Goal: Use online tool/utility: Utilize a website feature to perform a specific function

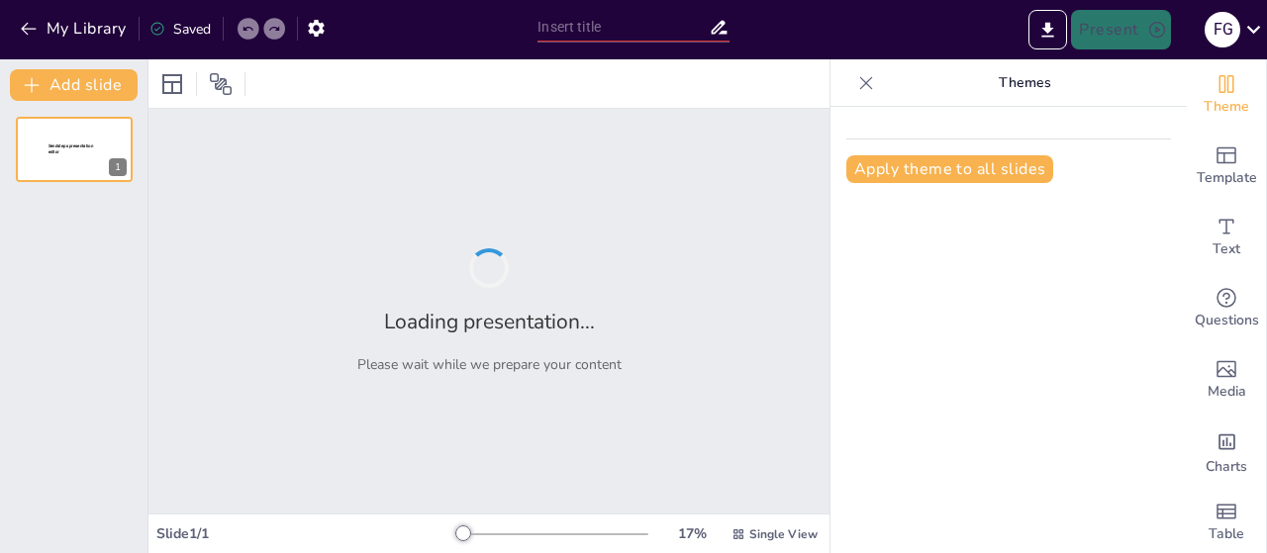
type input "Análisis Avanzado de Componentes Electrónicos Activos y Pasivos en Circuitos El…"
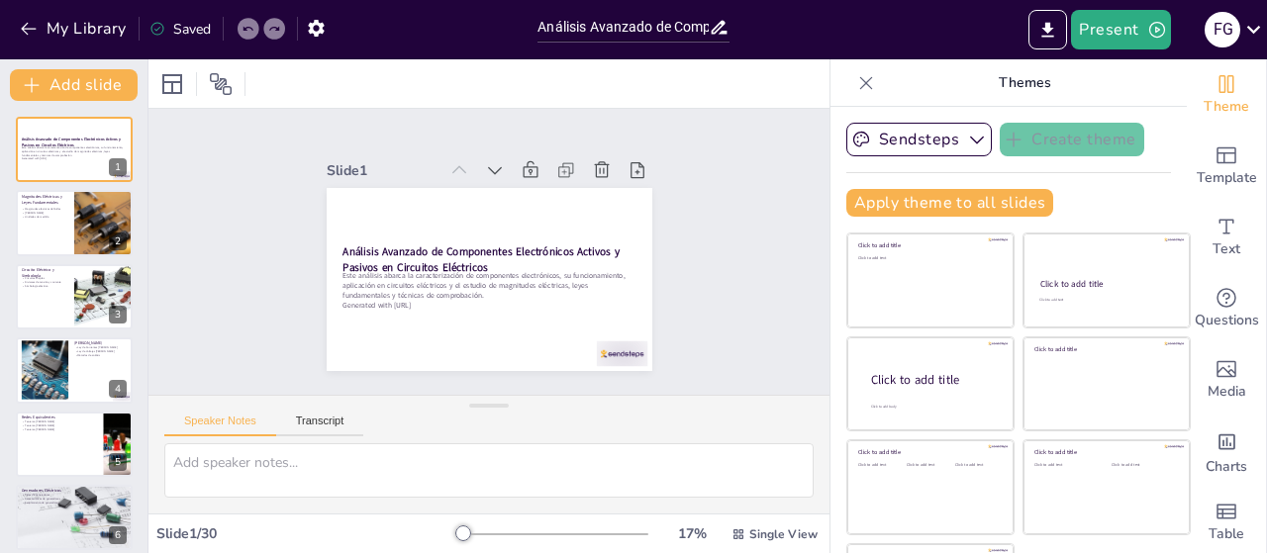
checkbox input "true"
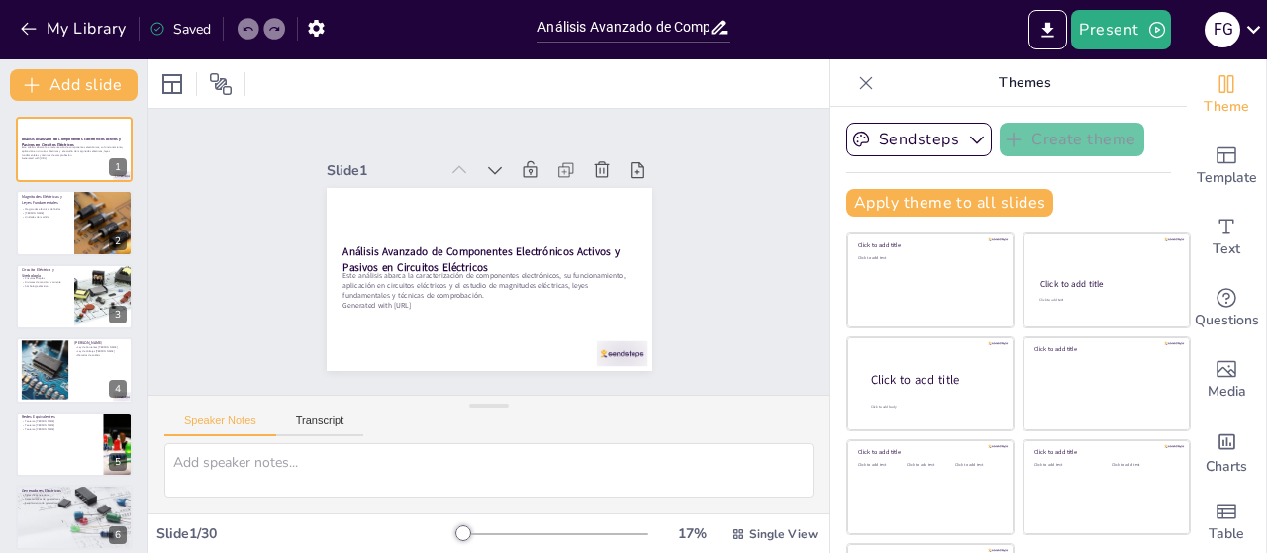
checkbox input "true"
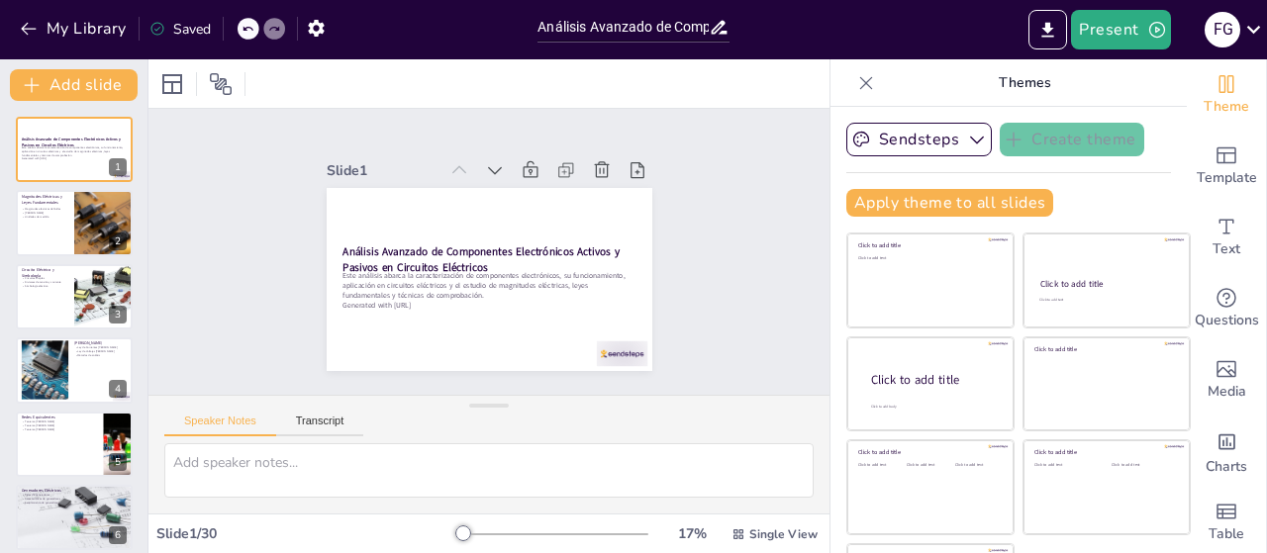
checkbox input "true"
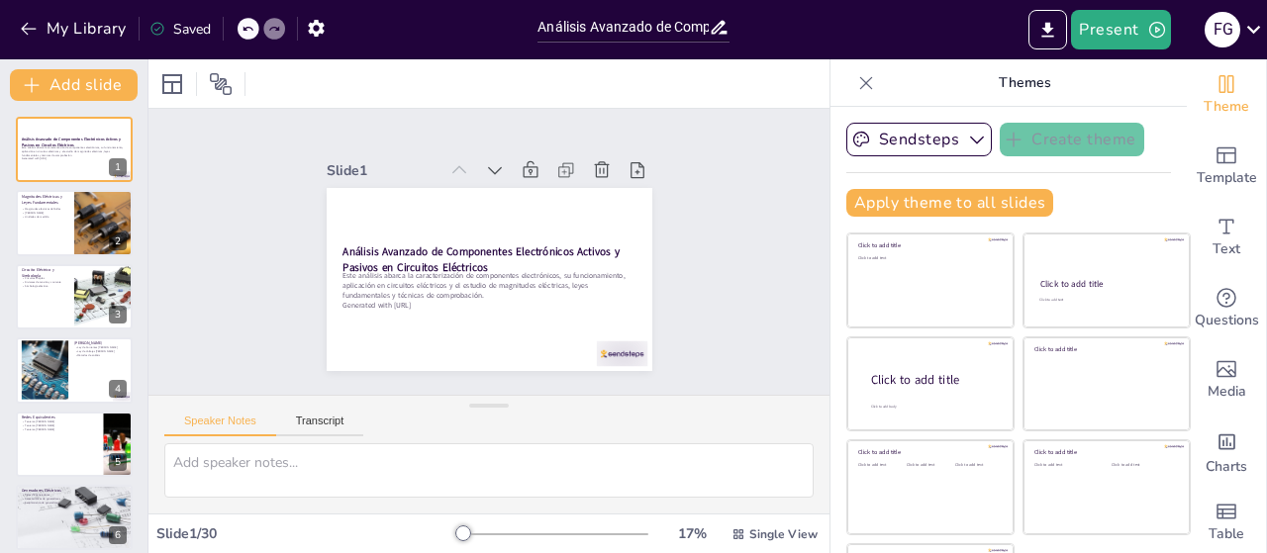
checkbox input "true"
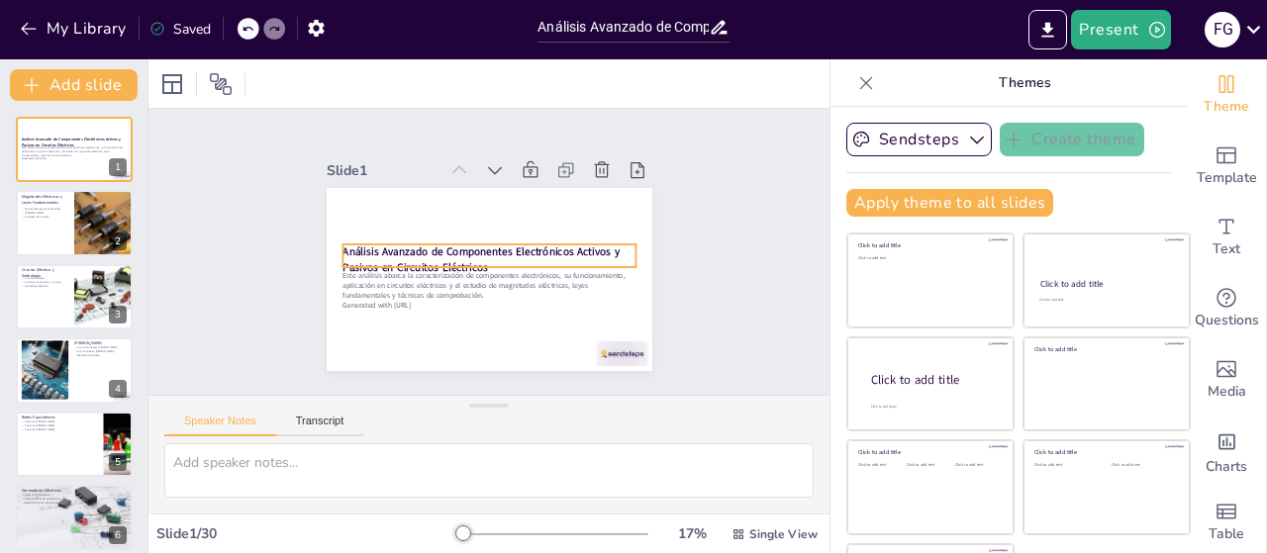
checkbox input "true"
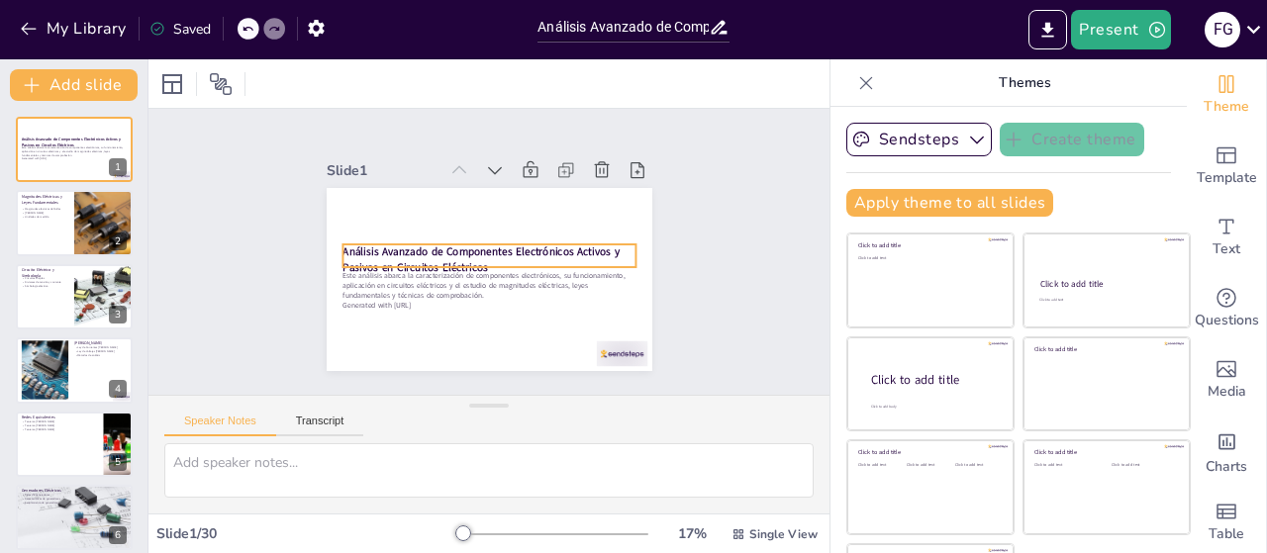
checkbox input "true"
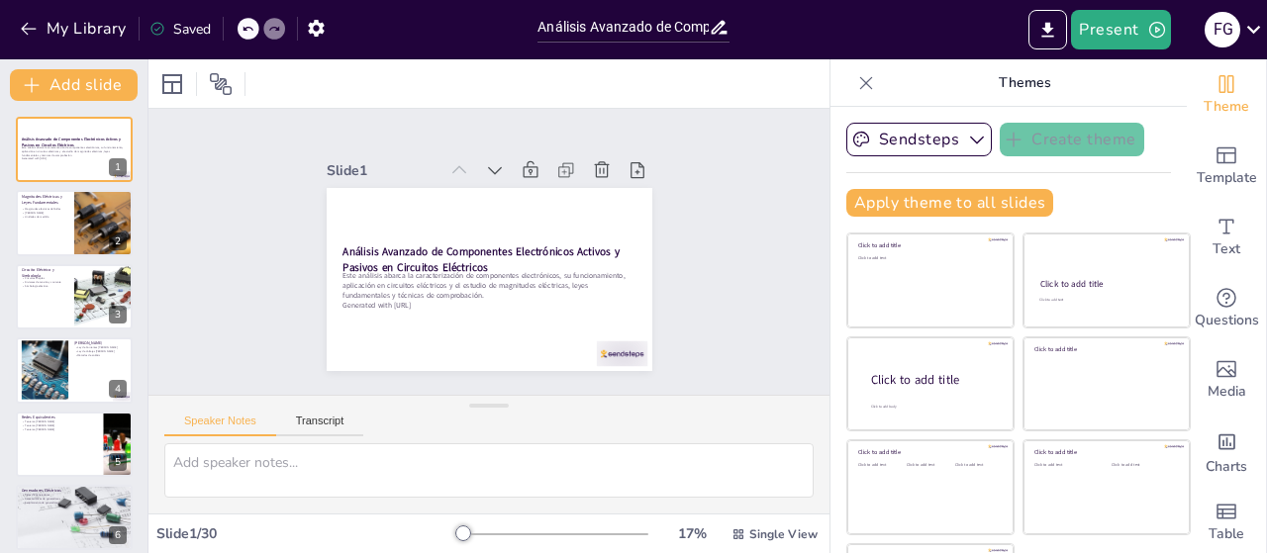
checkbox input "true"
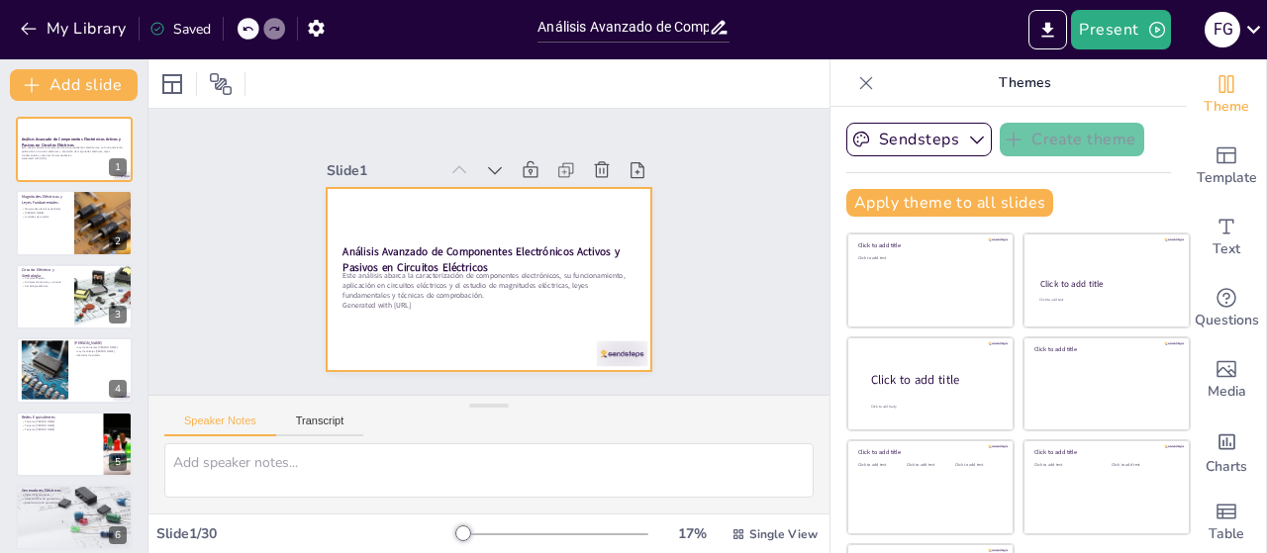
checkbox input "true"
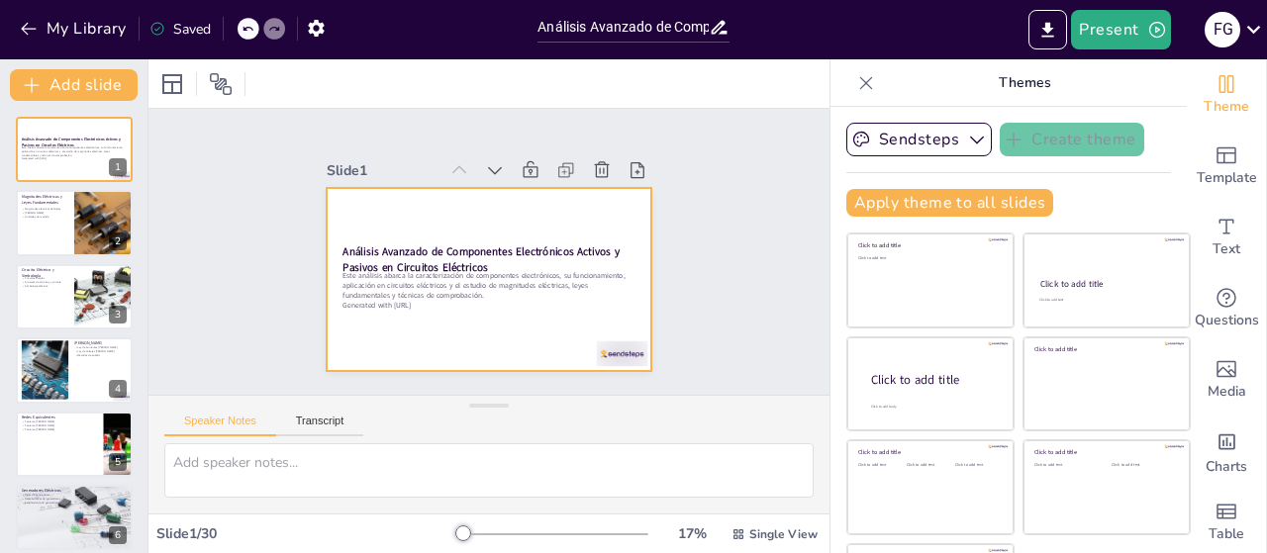
checkbox input "true"
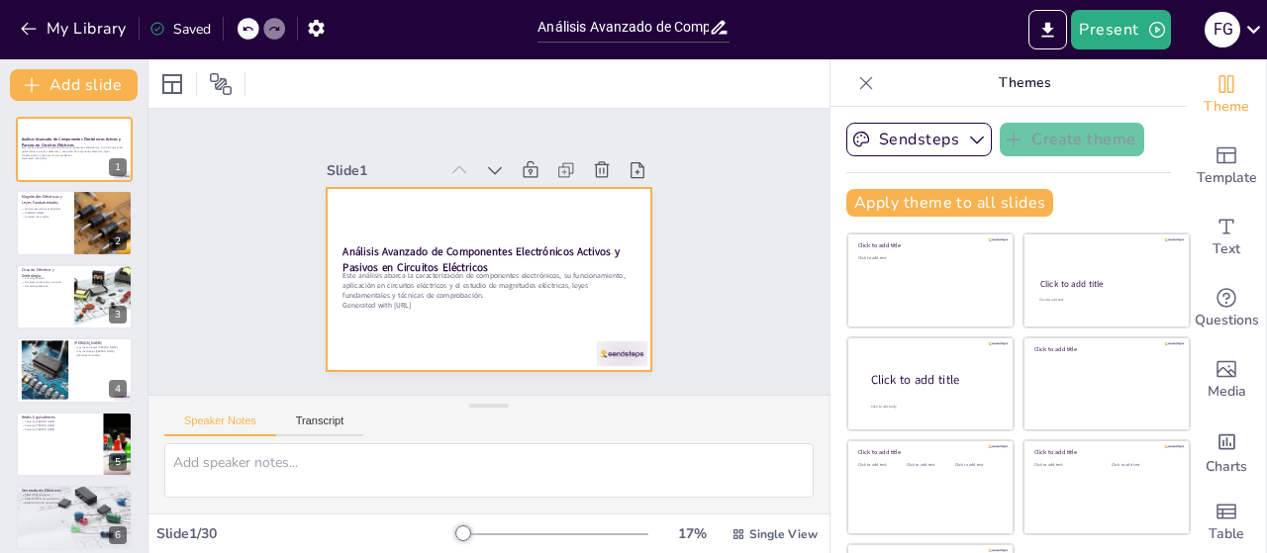
checkbox input "true"
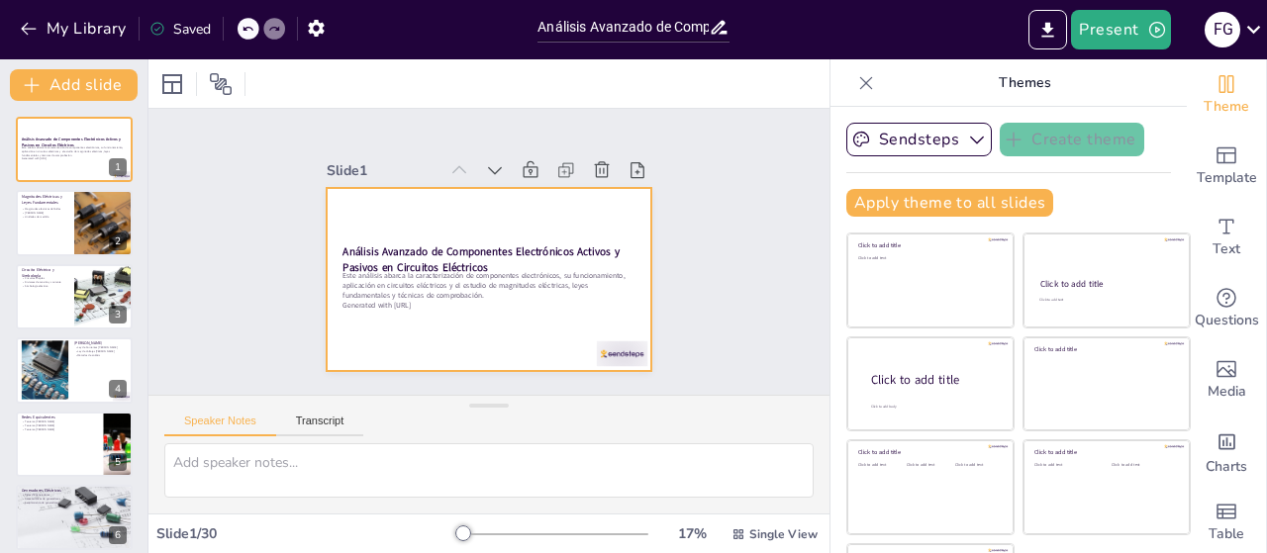
checkbox input "true"
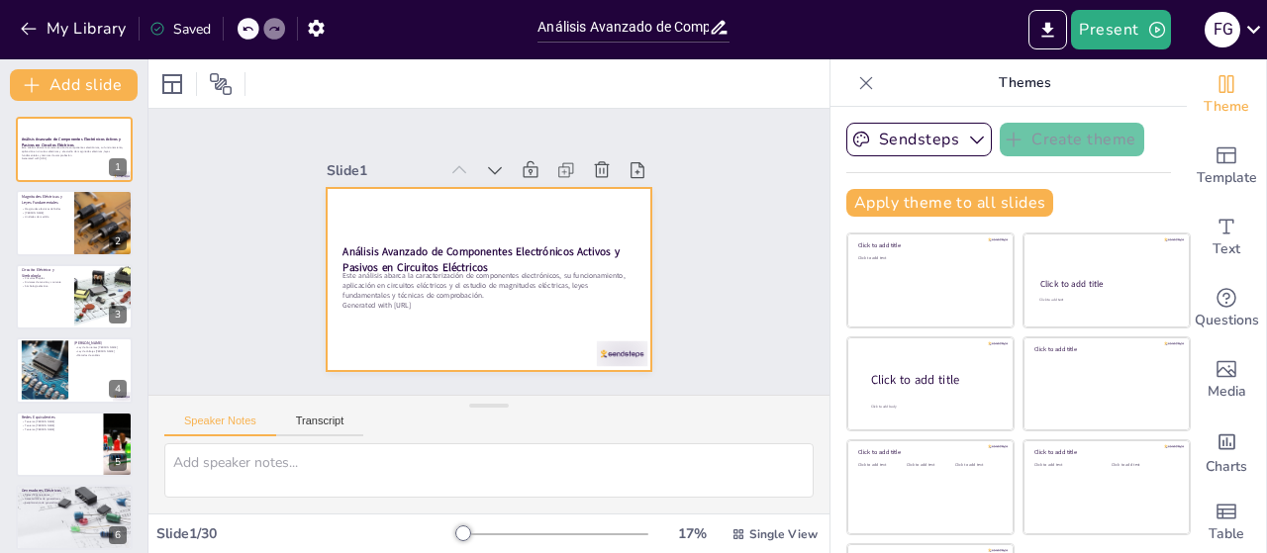
checkbox input "true"
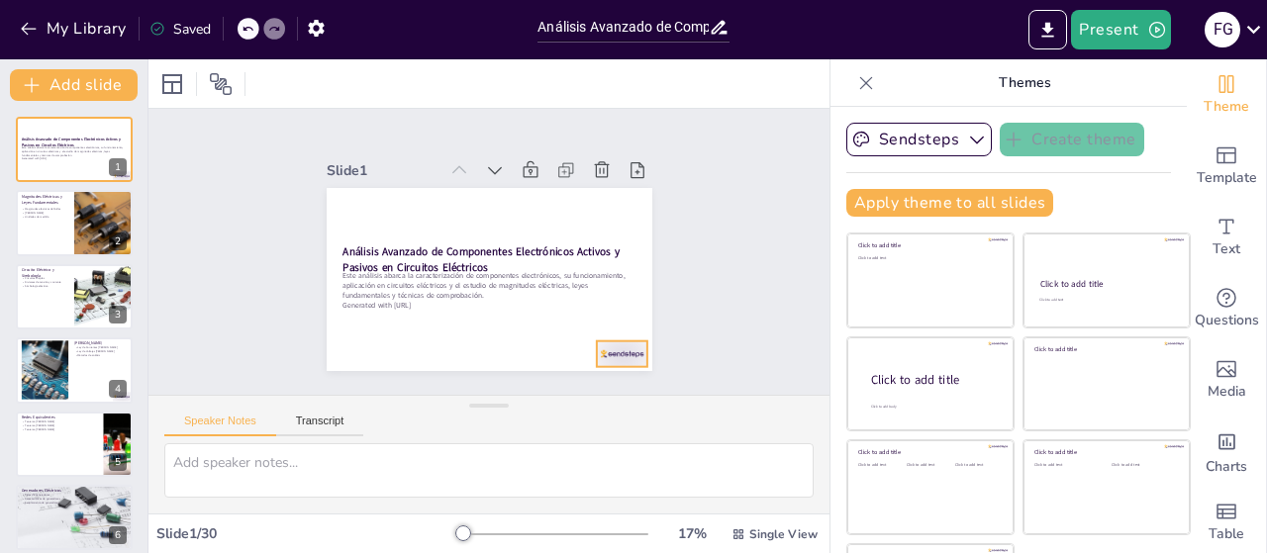
checkbox input "true"
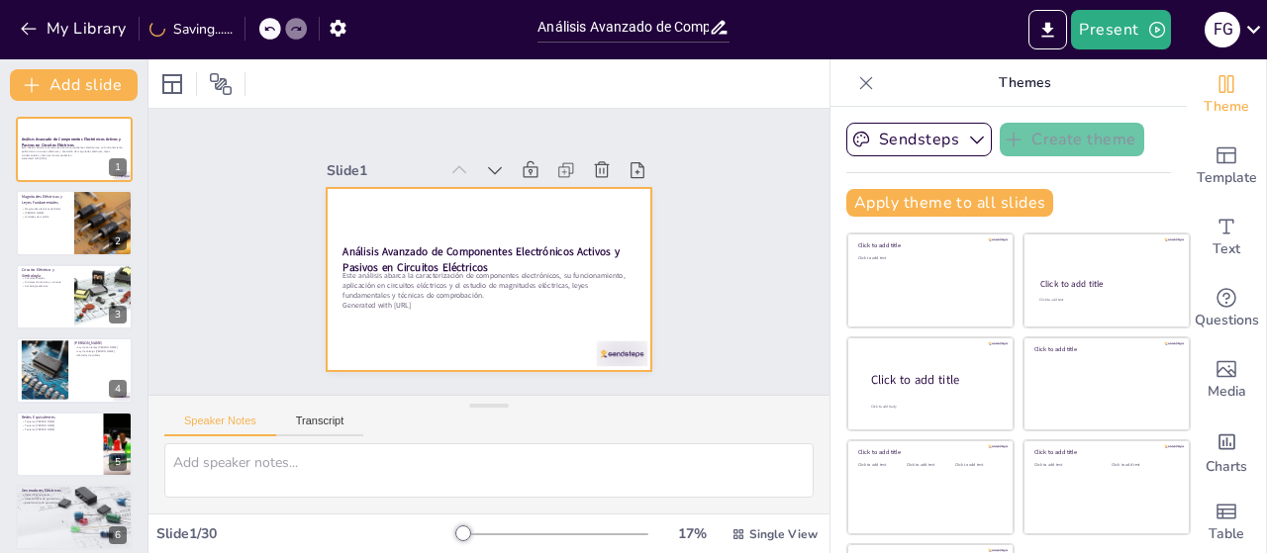
checkbox input "true"
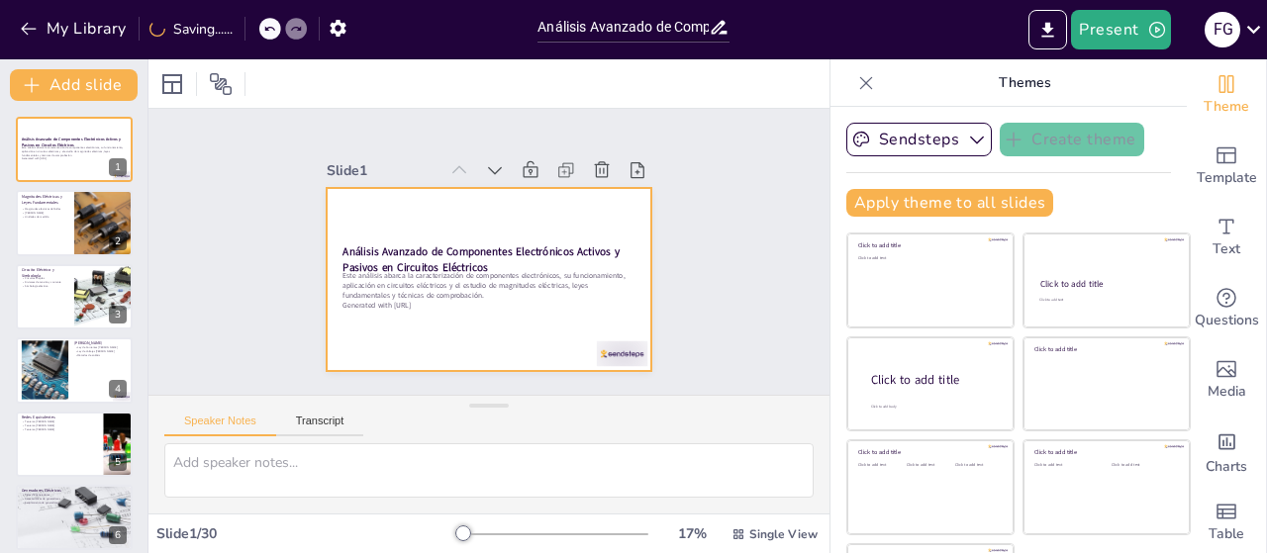
checkbox input "true"
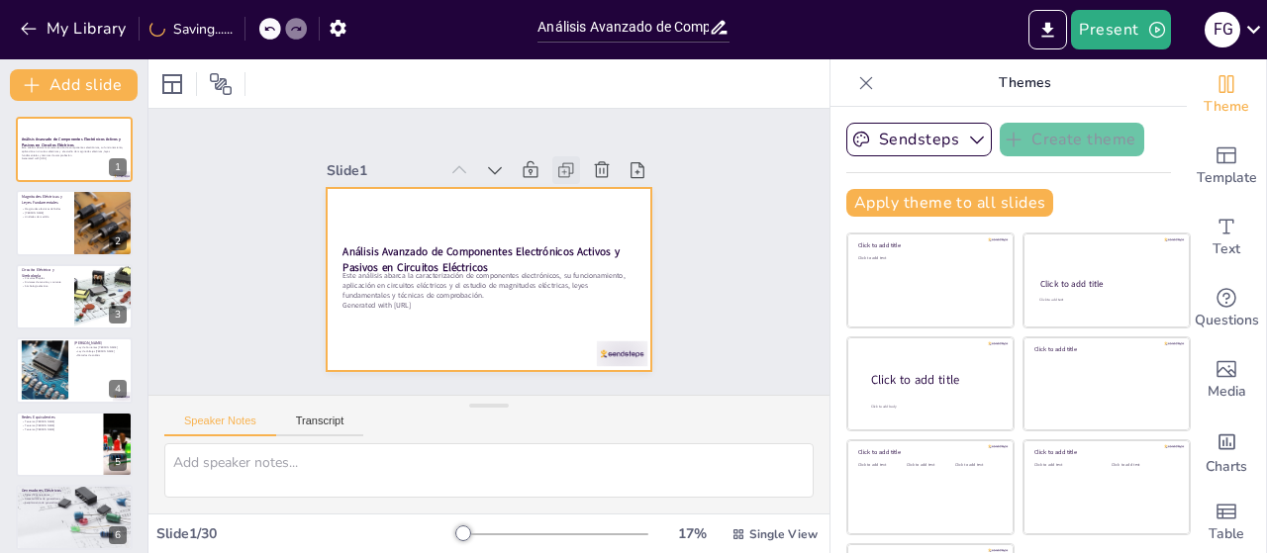
checkbox input "true"
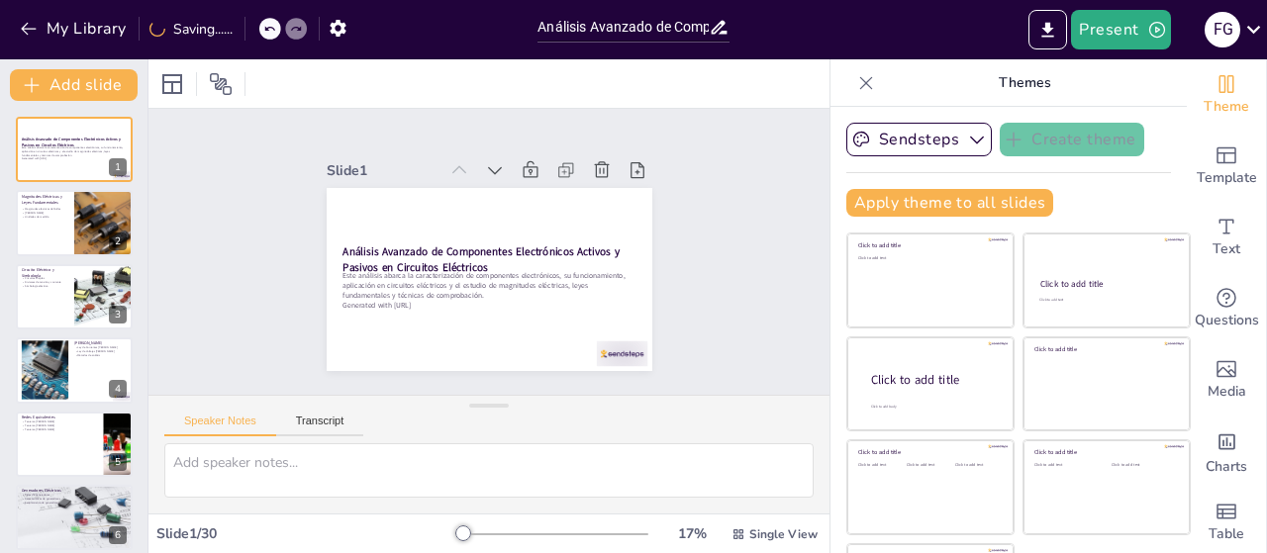
checkbox input "true"
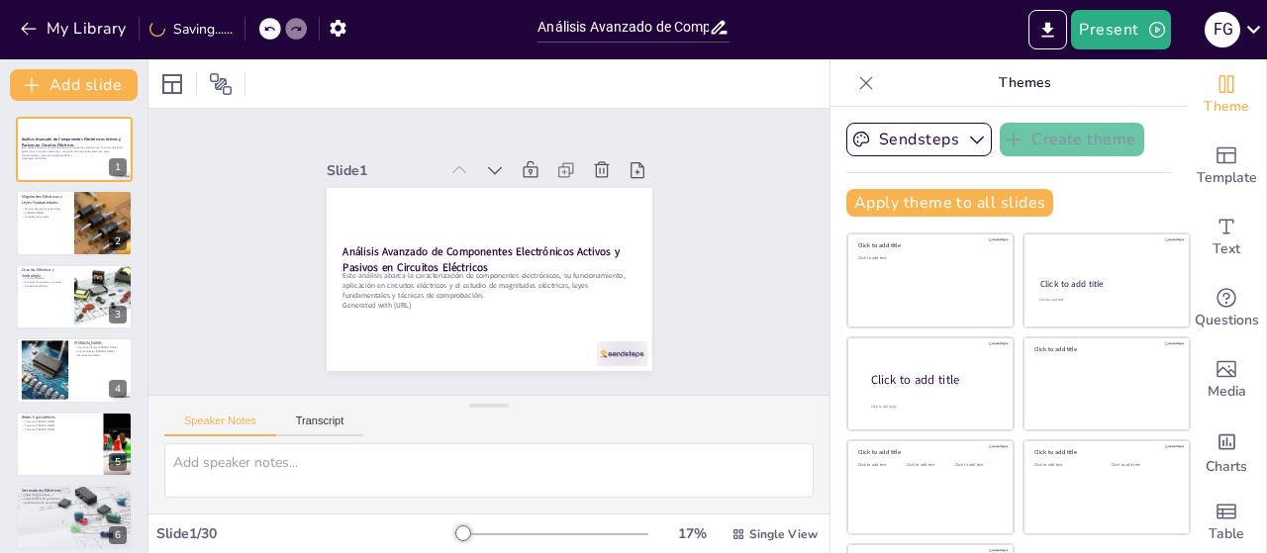
checkbox input "true"
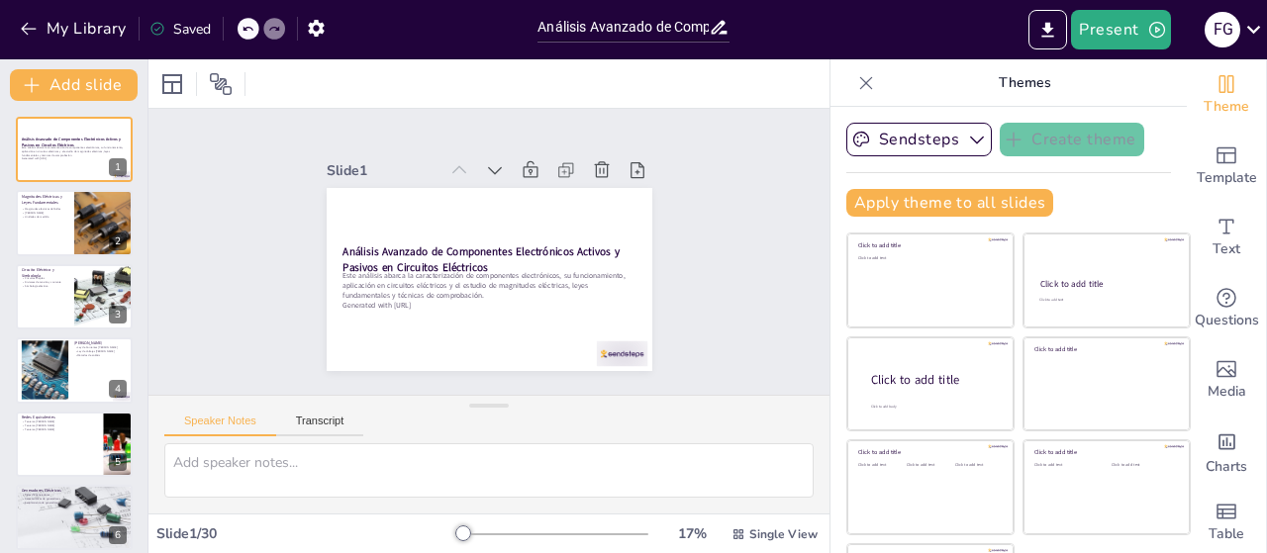
checkbox input "true"
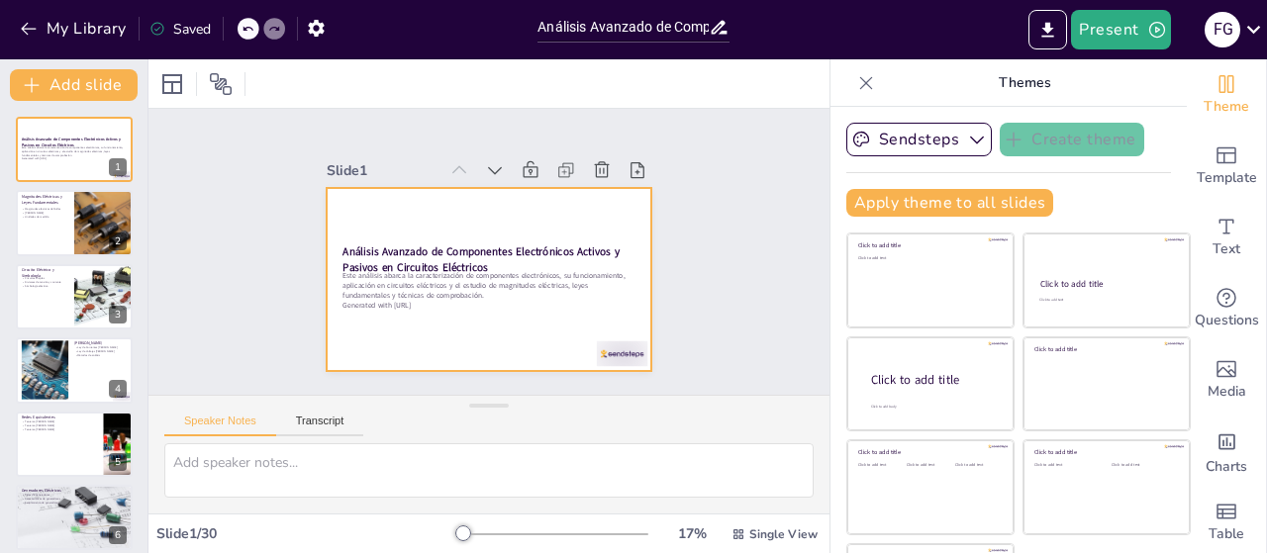
checkbox input "true"
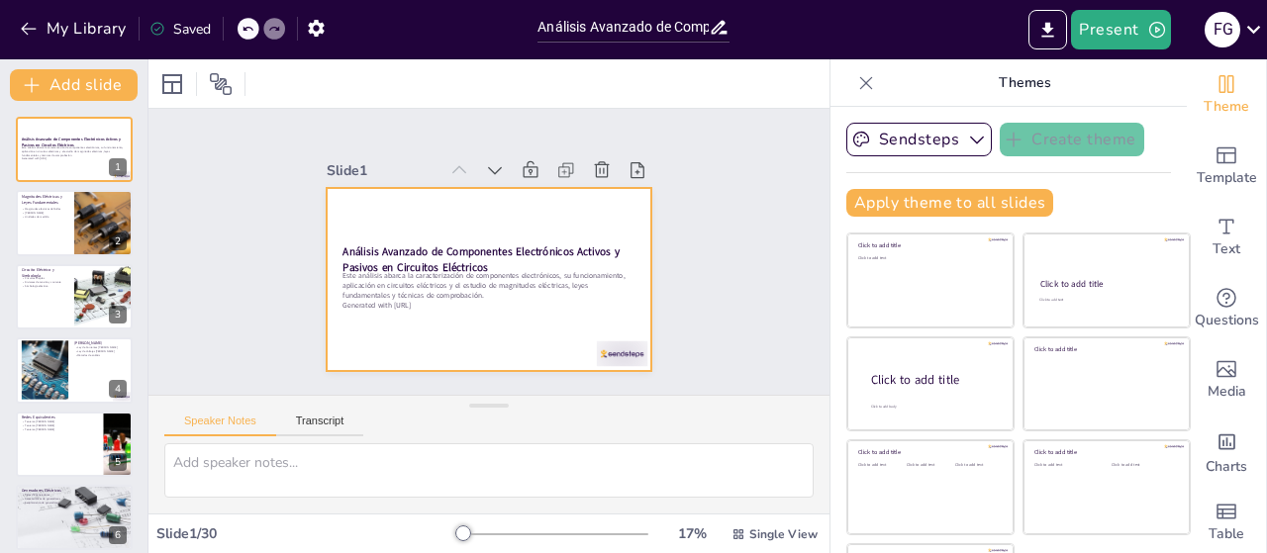
checkbox input "true"
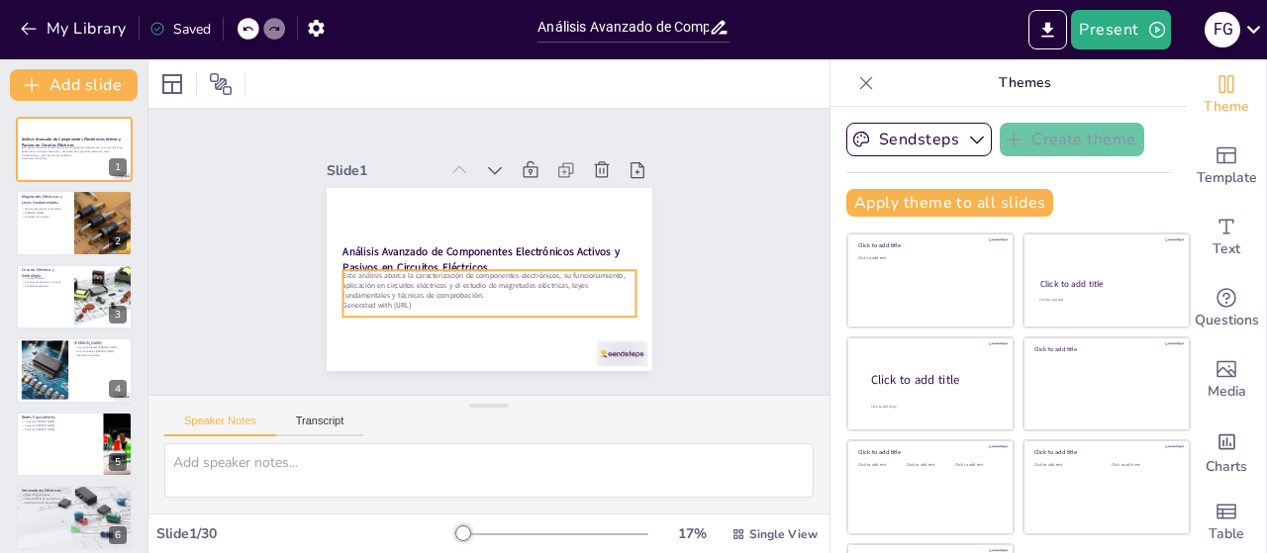
checkbox input "true"
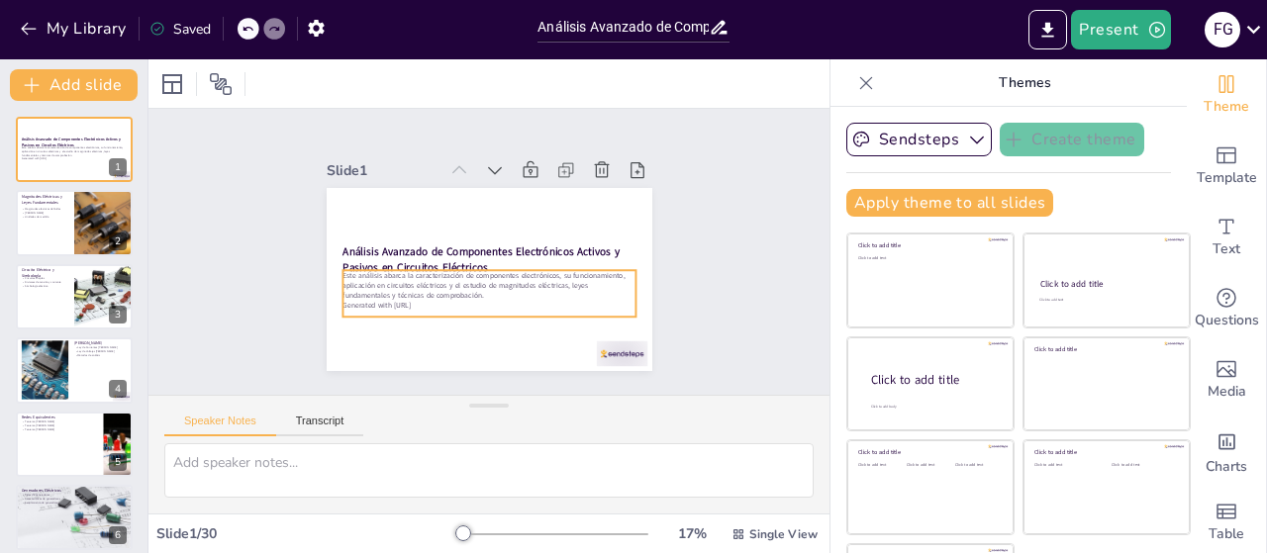
checkbox input "true"
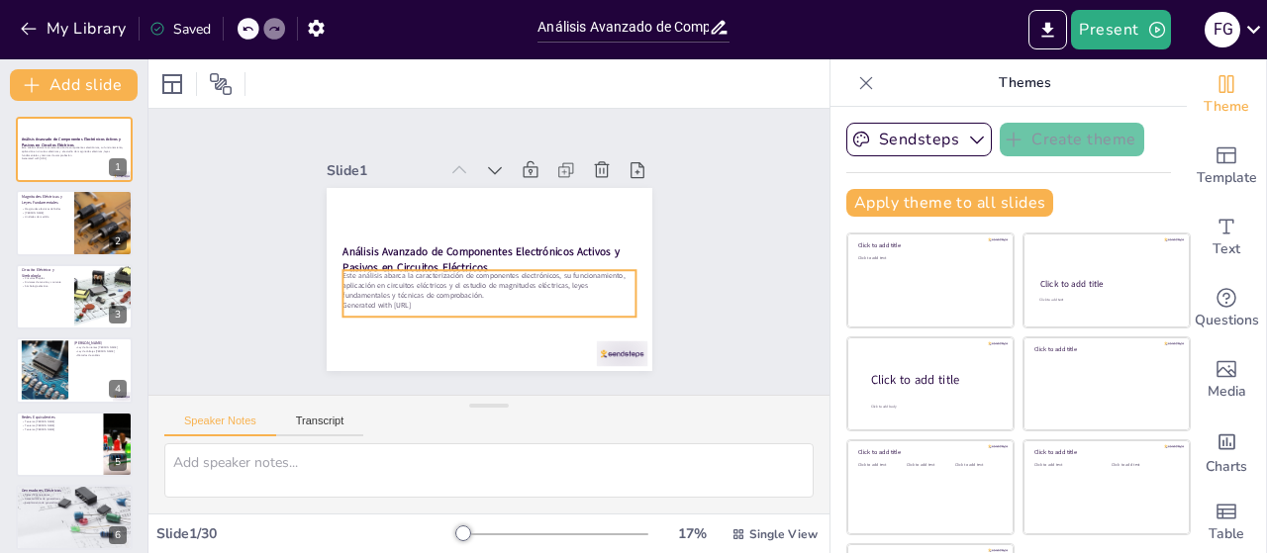
checkbox input "true"
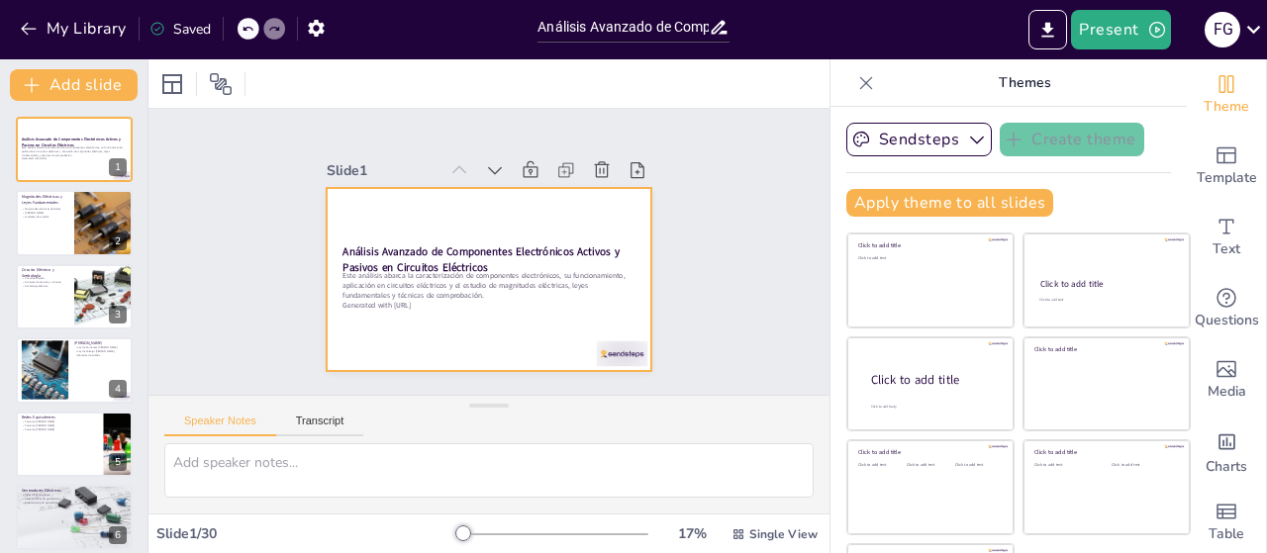
checkbox input "true"
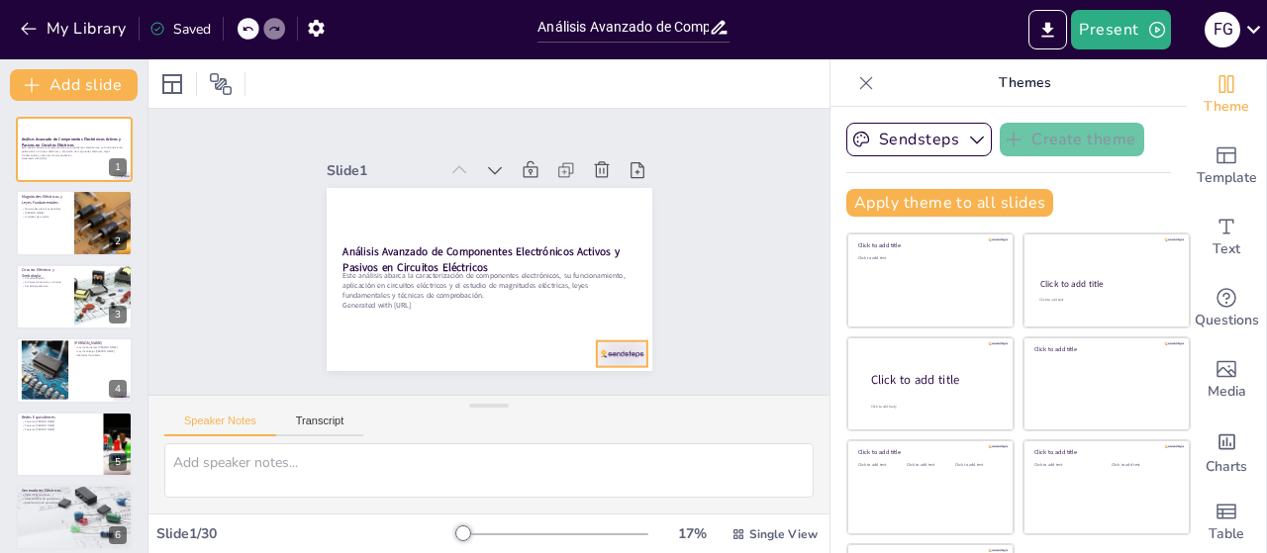
checkbox input "true"
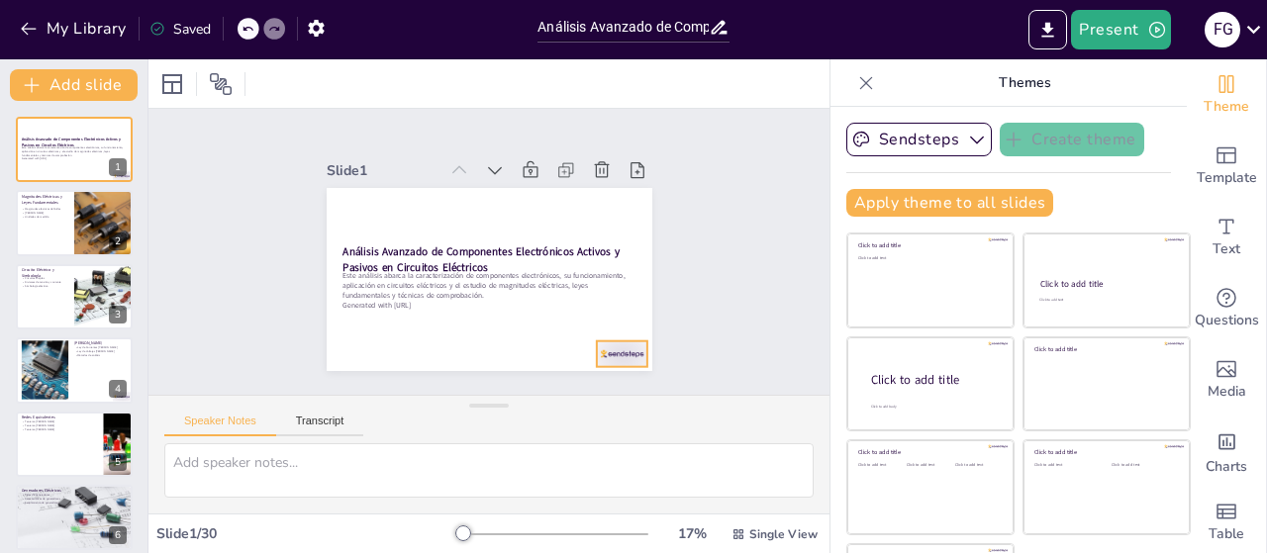
checkbox input "true"
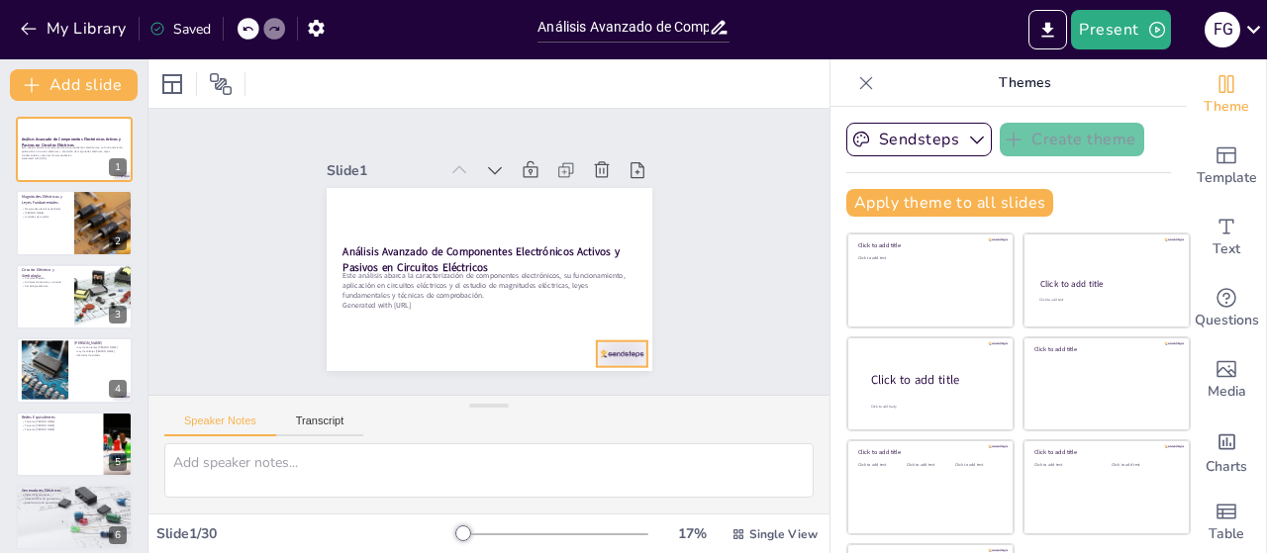
checkbox input "true"
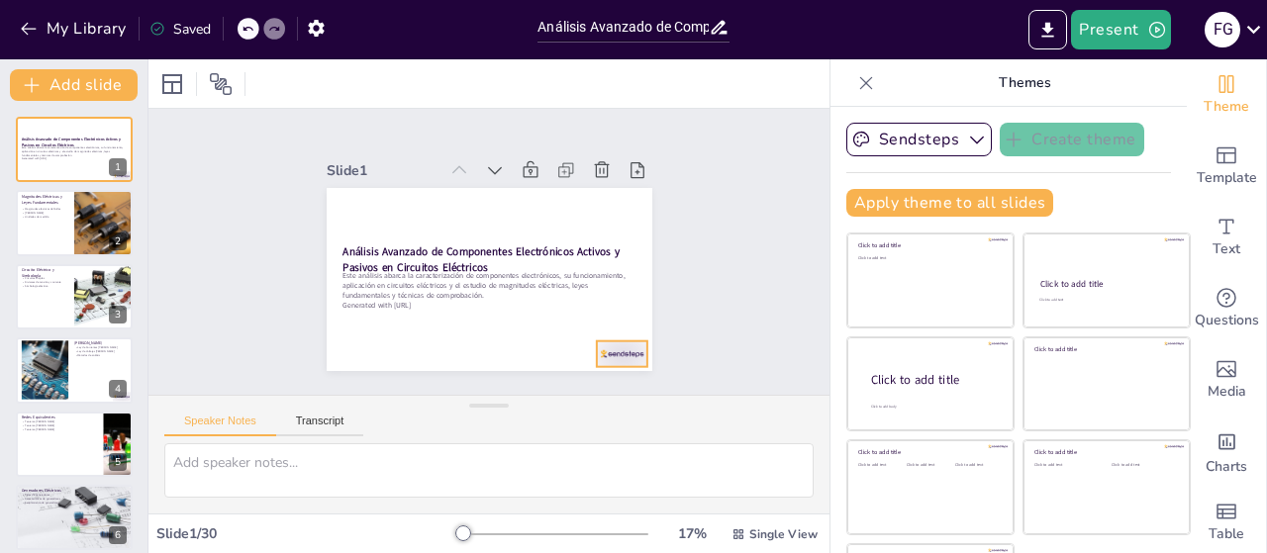
checkbox input "true"
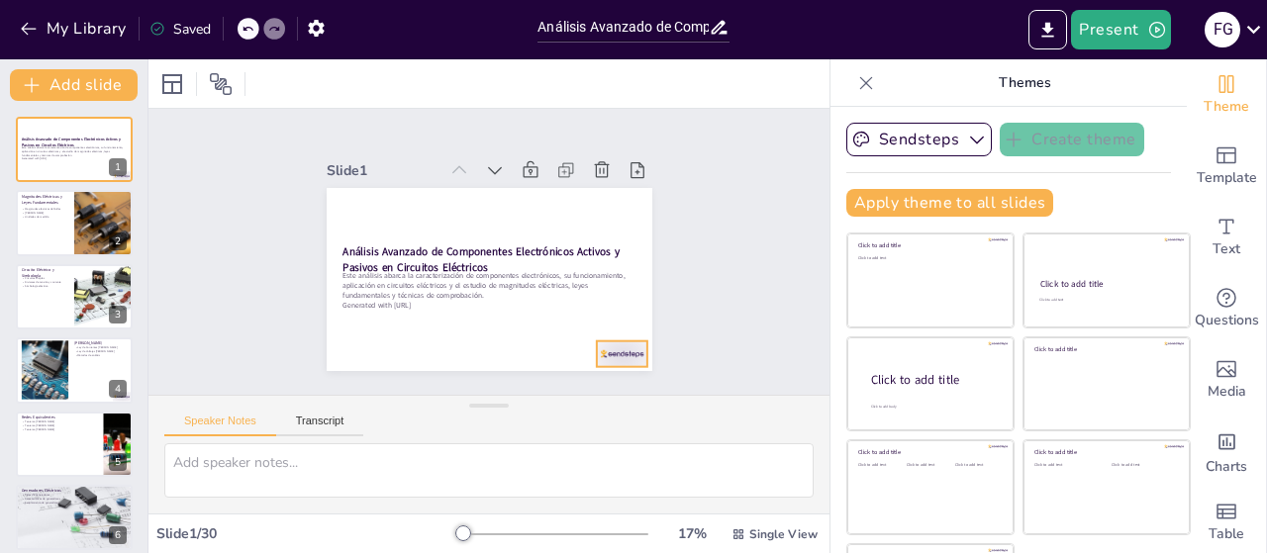
checkbox input "true"
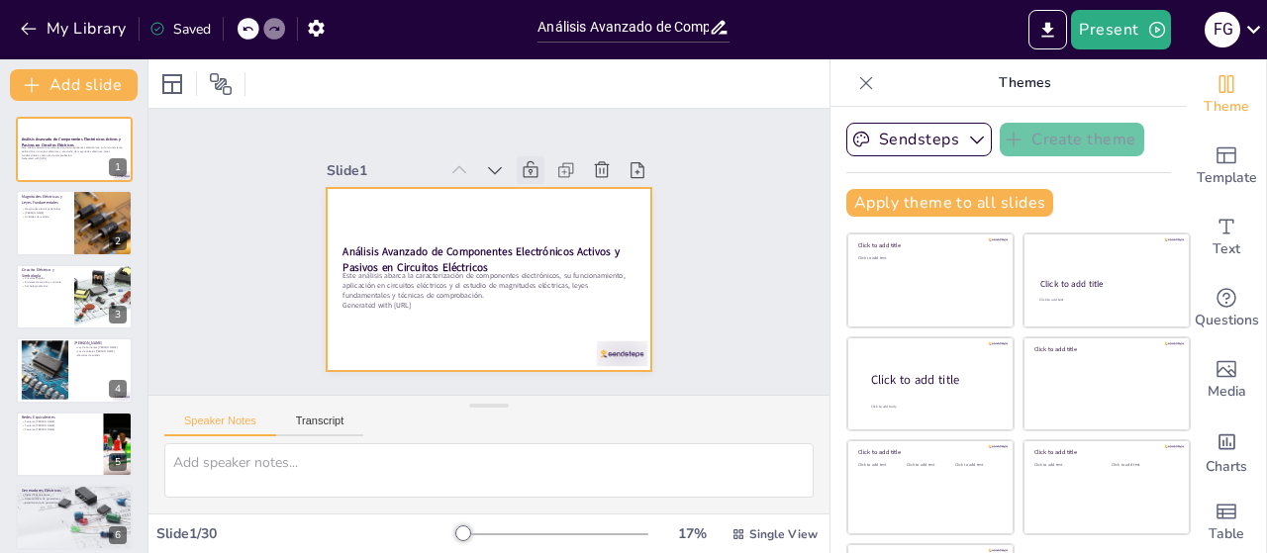
checkbox input "true"
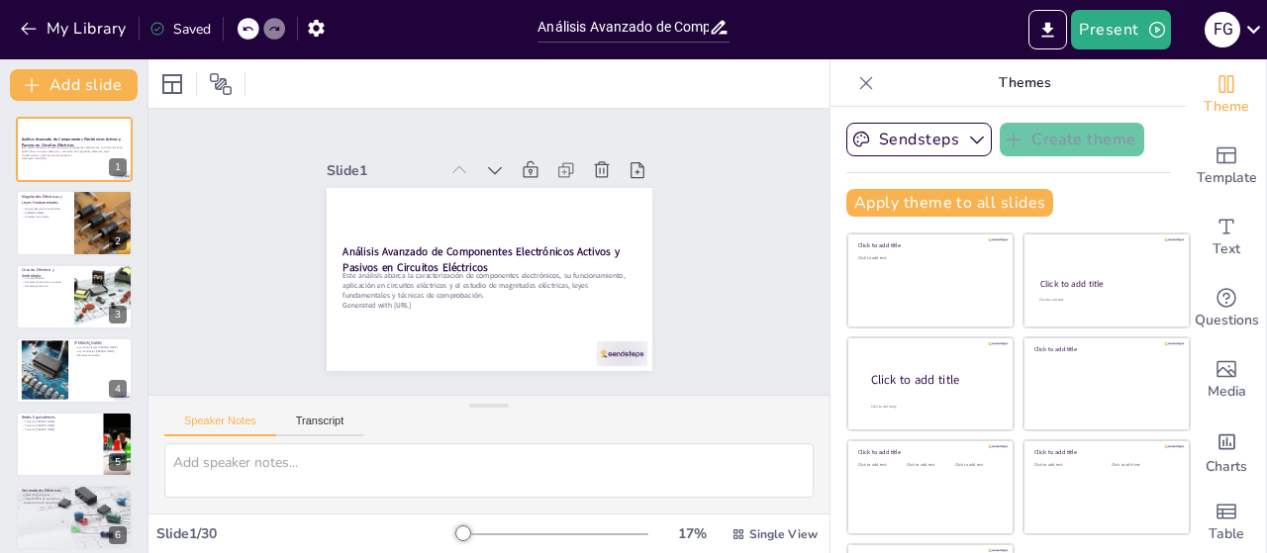
checkbox input "true"
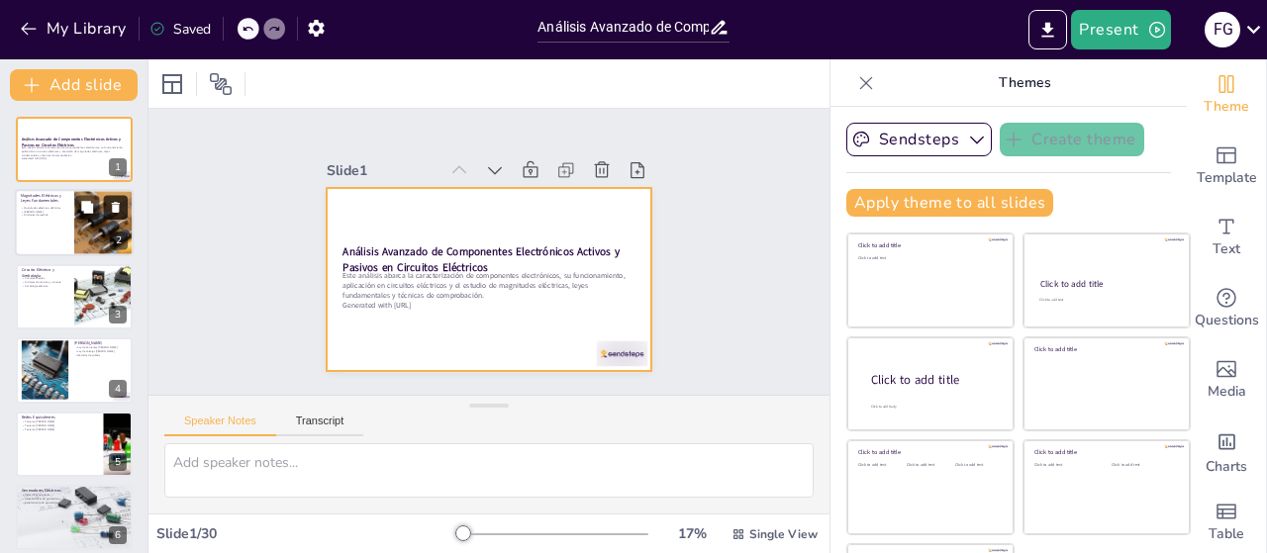
checkbox input "true"
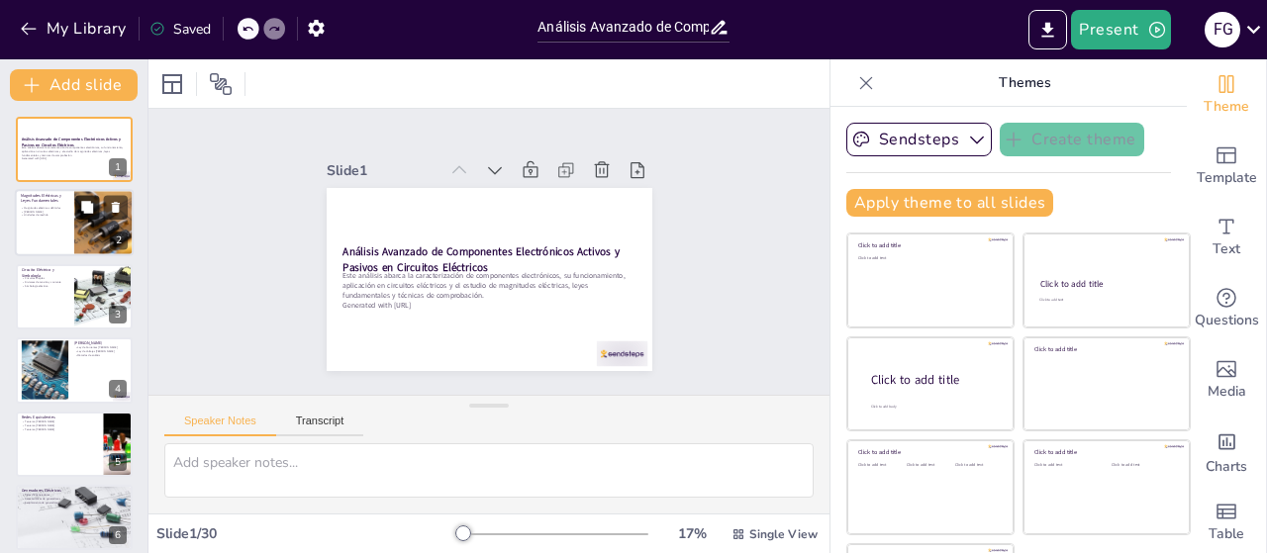
click at [80, 214] on icon at bounding box center [87, 208] width 14 height 14
type textarea "Las magnitudes eléctricas son fundamentales para entender cómo funcionan los ci…"
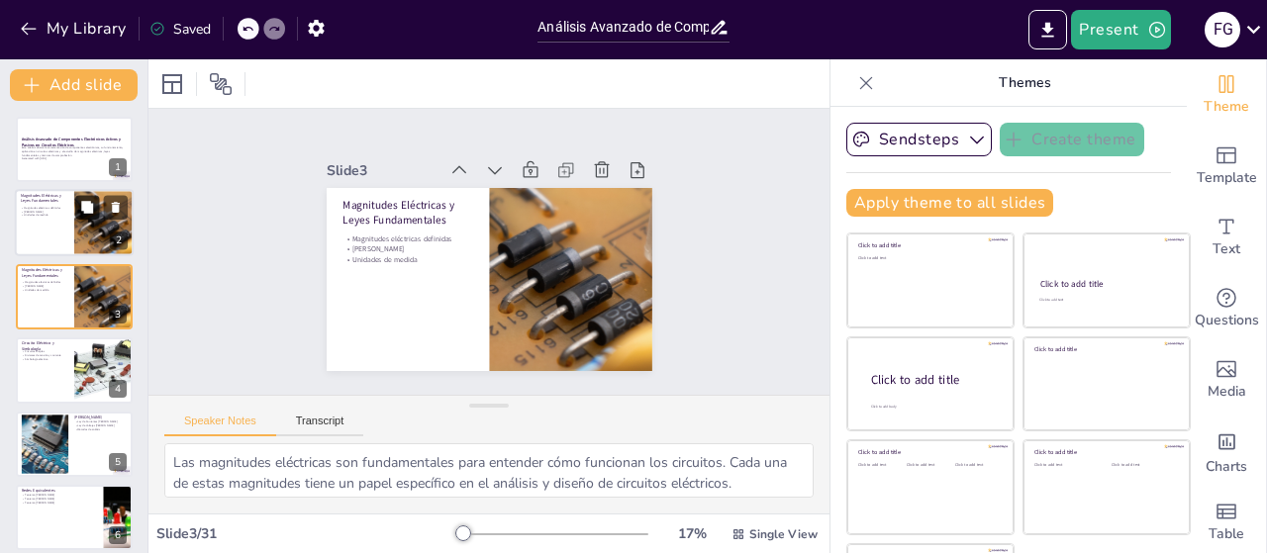
checkbox input "true"
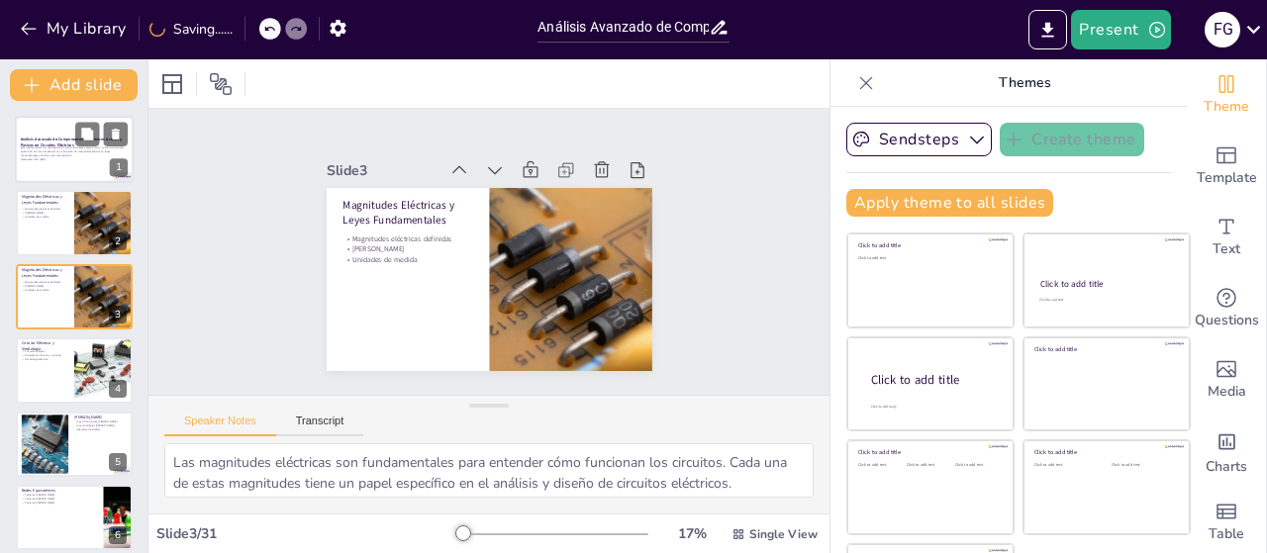
checkbox input "true"
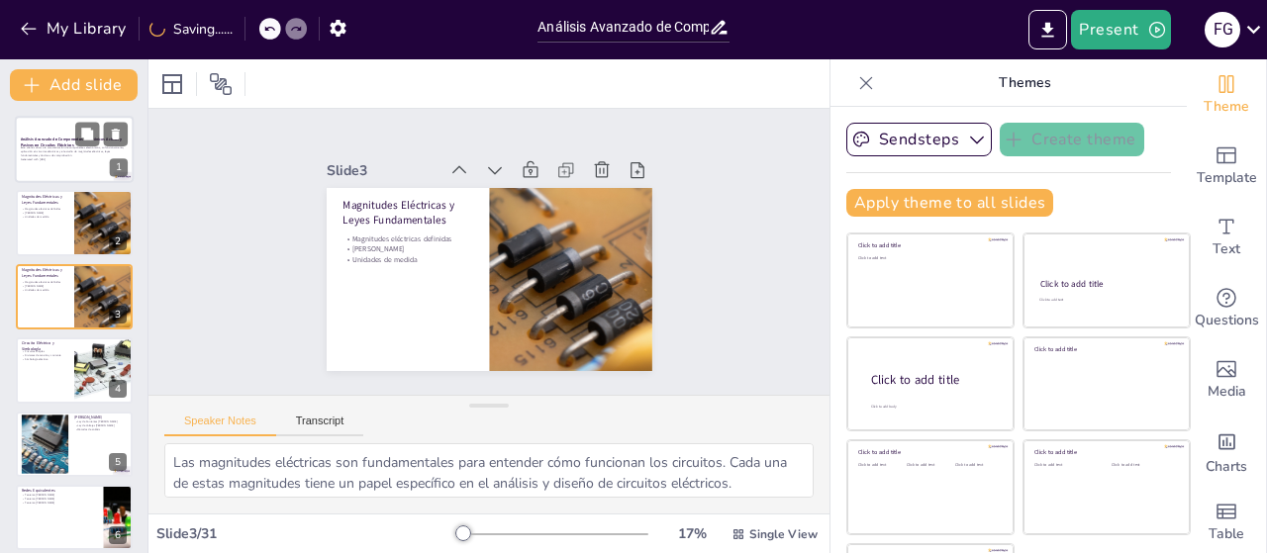
checkbox input "true"
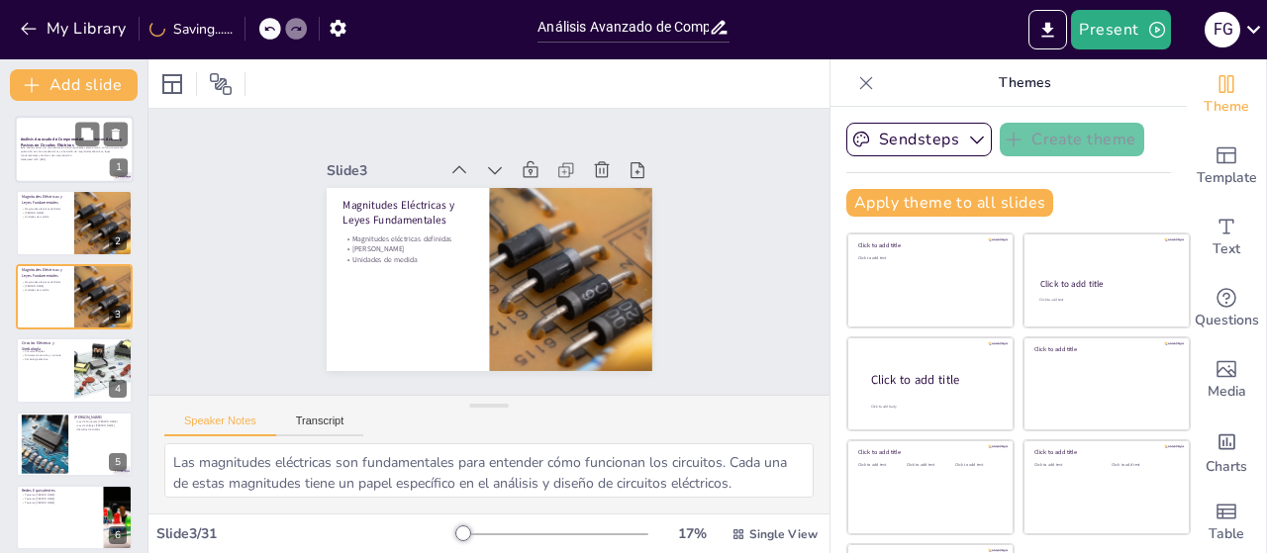
checkbox input "true"
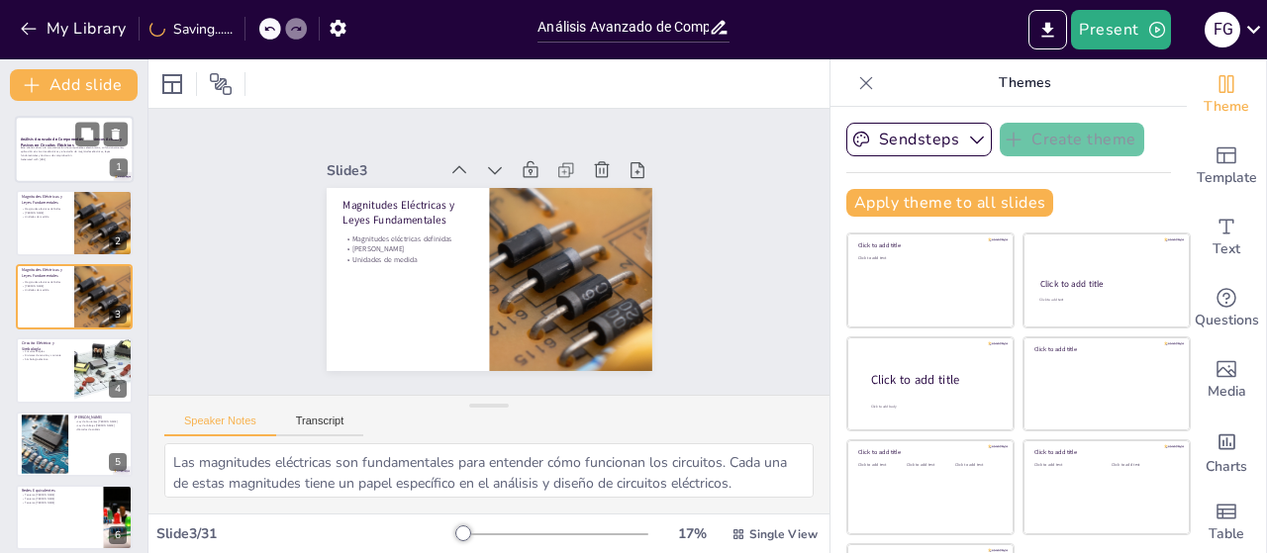
checkbox input "true"
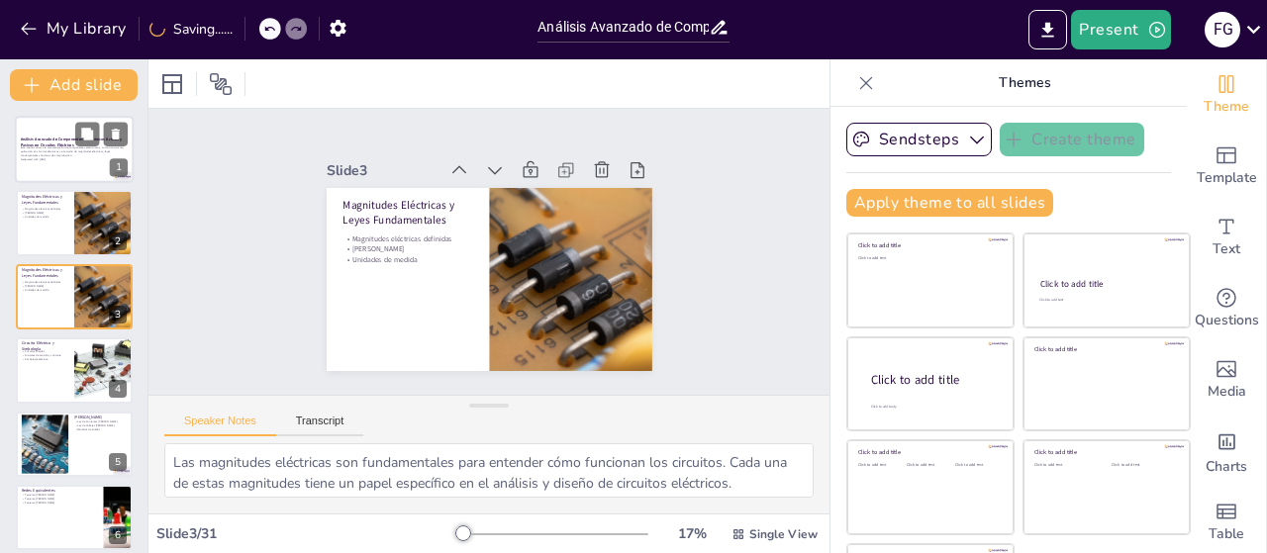
checkbox input "true"
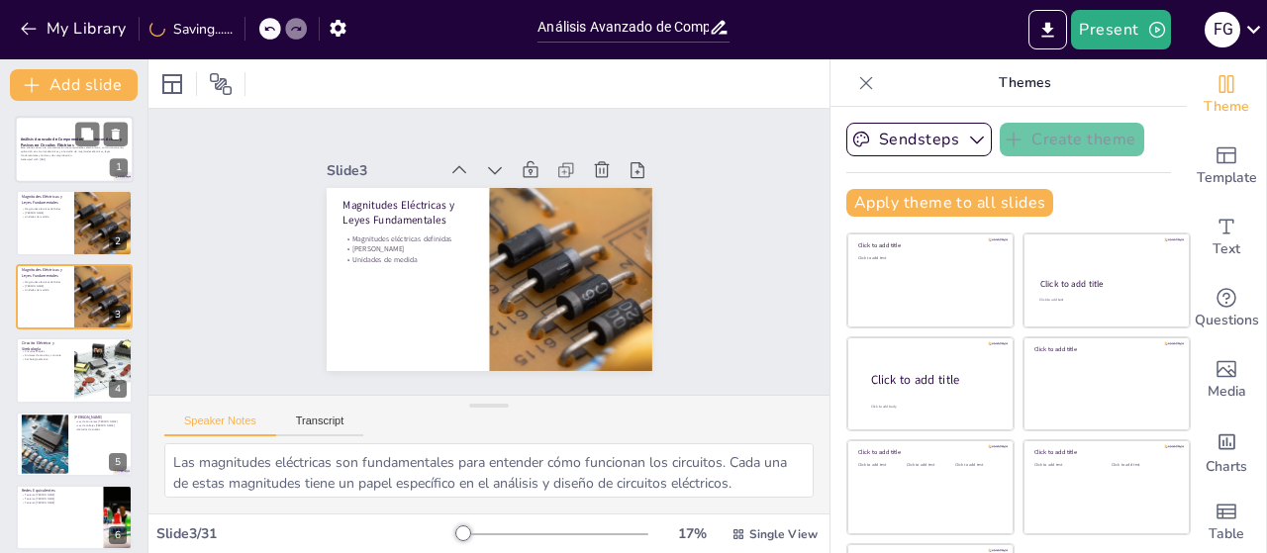
checkbox input "true"
click at [46, 155] on p "Este análisis abarca la caracterización de componentes electrónicos, su funcion…" at bounding box center [74, 151] width 107 height 11
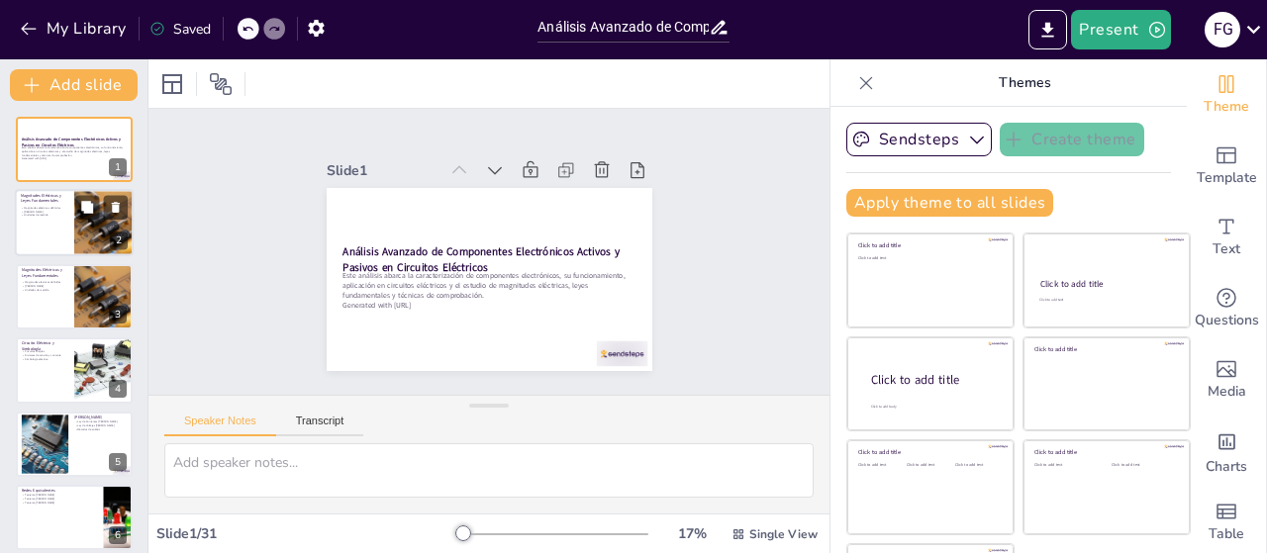
click at [46, 212] on p "[PERSON_NAME]" at bounding box center [45, 213] width 48 height 4
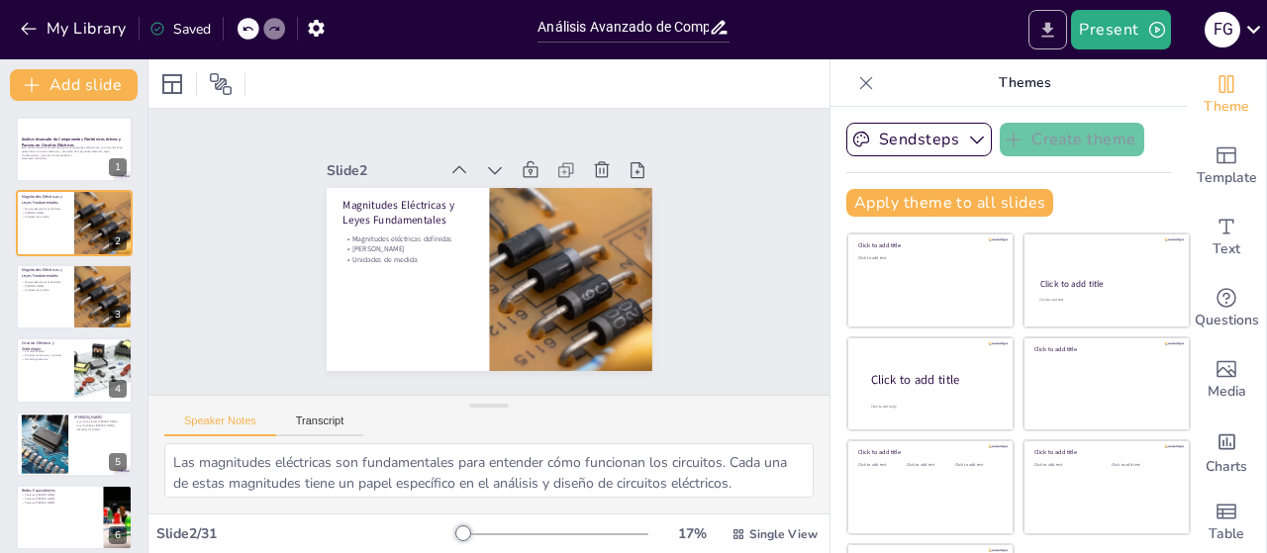
click at [1061, 31] on button "Export to PowerPoint" at bounding box center [1047, 30] width 39 height 40
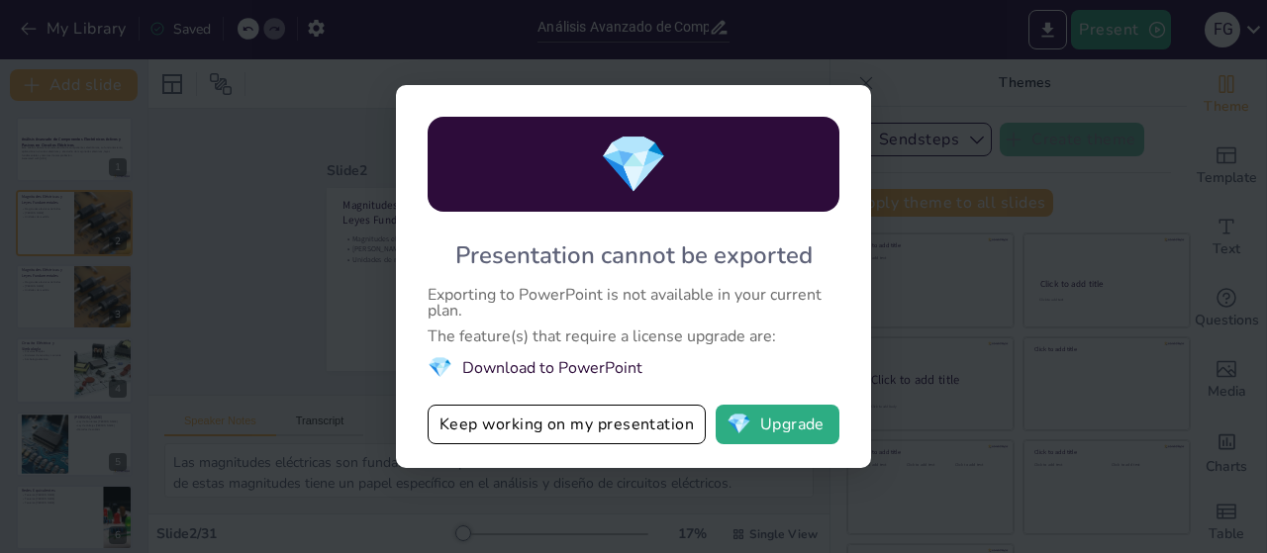
click at [628, 315] on div "Exporting to PowerPoint is not available in your current plan." at bounding box center [634, 303] width 412 height 32
click at [261, 300] on div "💎 Presentation cannot be exported Exporting to PowerPoint is not available in y…" at bounding box center [633, 276] width 1267 height 553
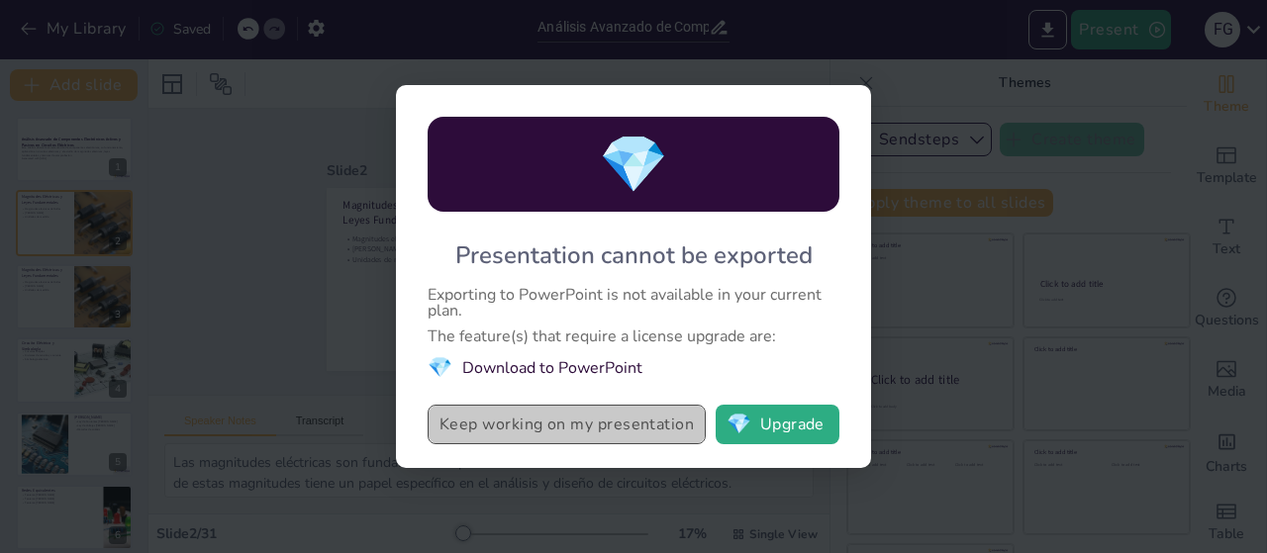
click at [510, 427] on button "Keep working on my presentation" at bounding box center [567, 425] width 278 height 40
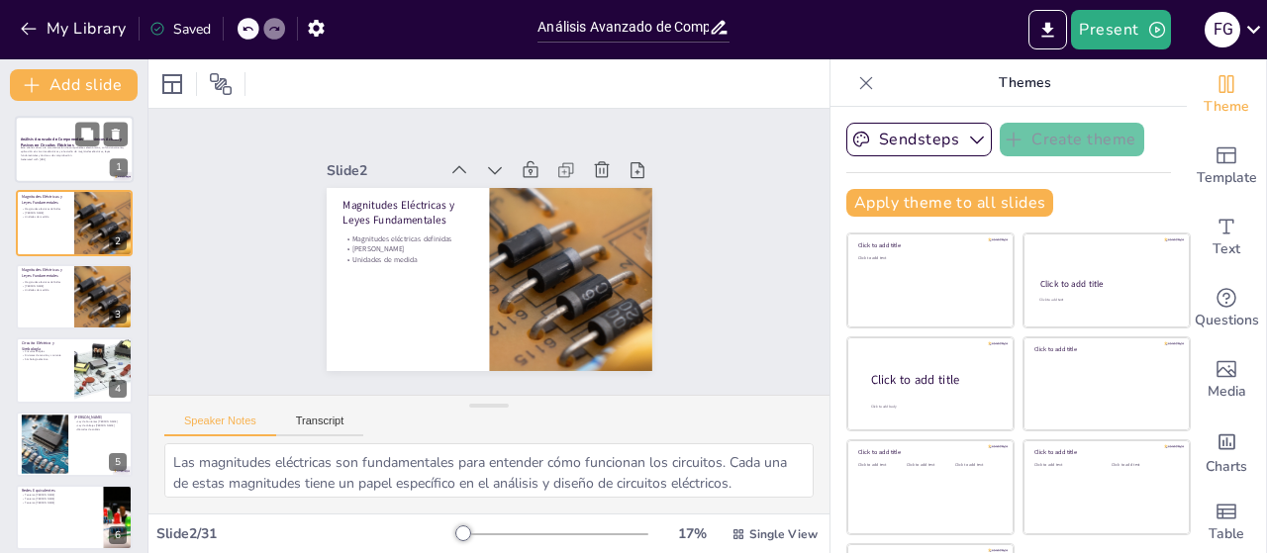
click at [54, 167] on div at bounding box center [74, 149] width 119 height 67
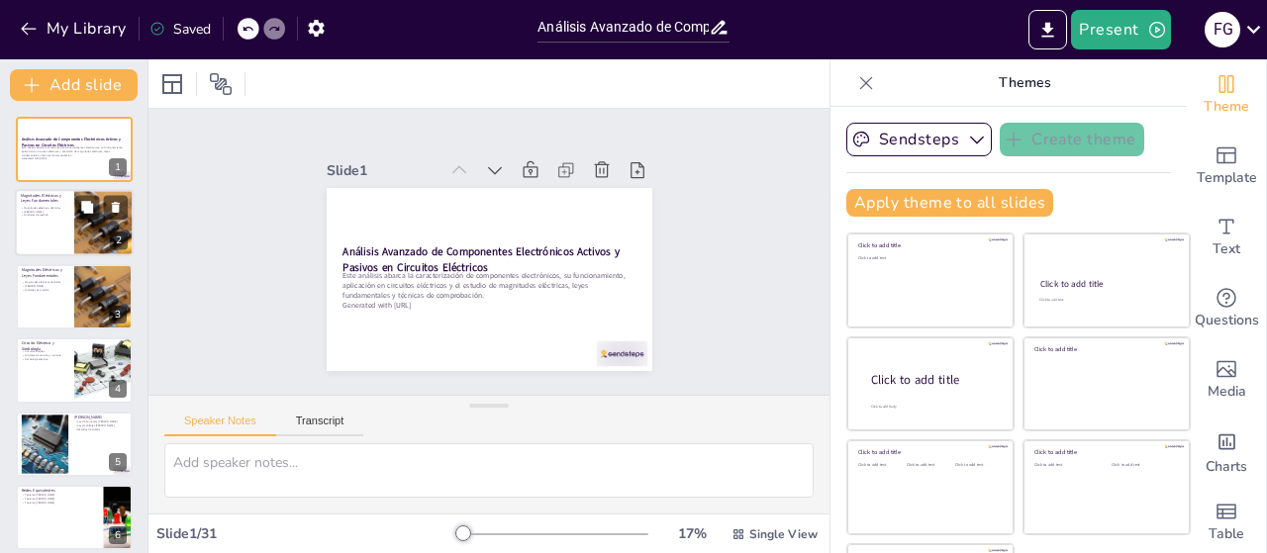
click at [46, 209] on p "Magnitudes eléctricas definidas" at bounding box center [45, 209] width 48 height 4
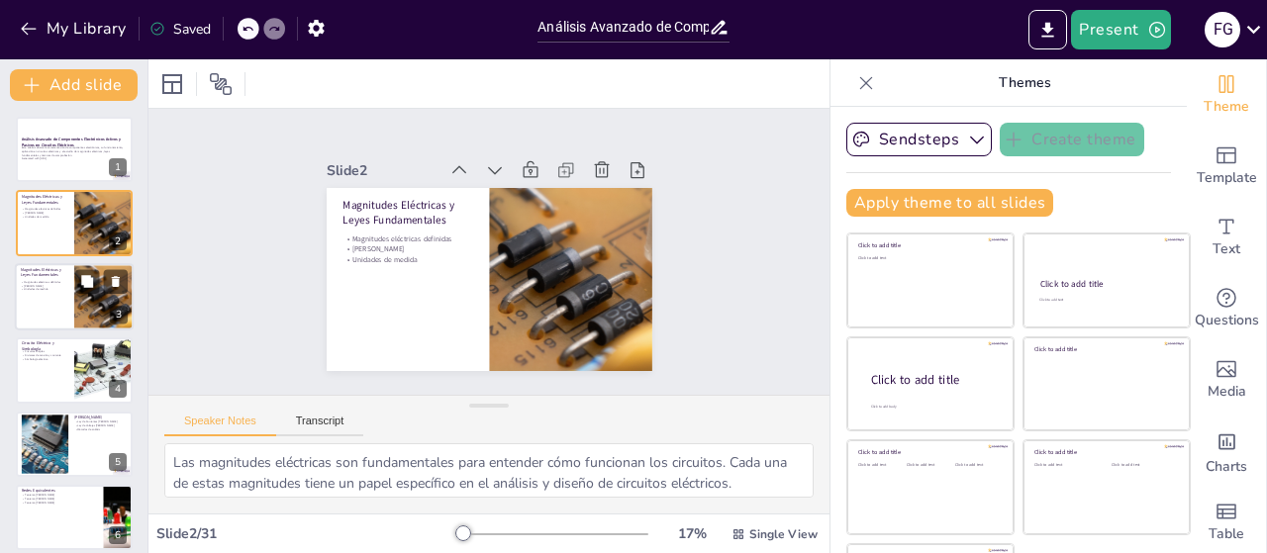
click at [50, 305] on div at bounding box center [74, 296] width 119 height 67
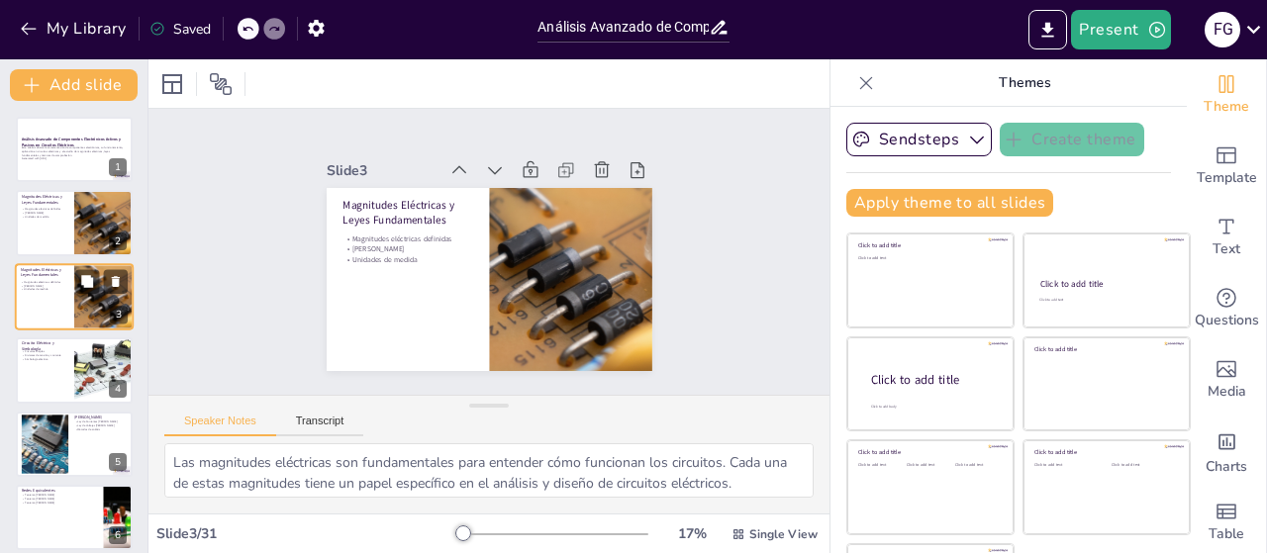
click at [51, 314] on div at bounding box center [74, 296] width 119 height 67
click at [51, 358] on p "Simbología eléctrica" at bounding box center [45, 359] width 48 height 4
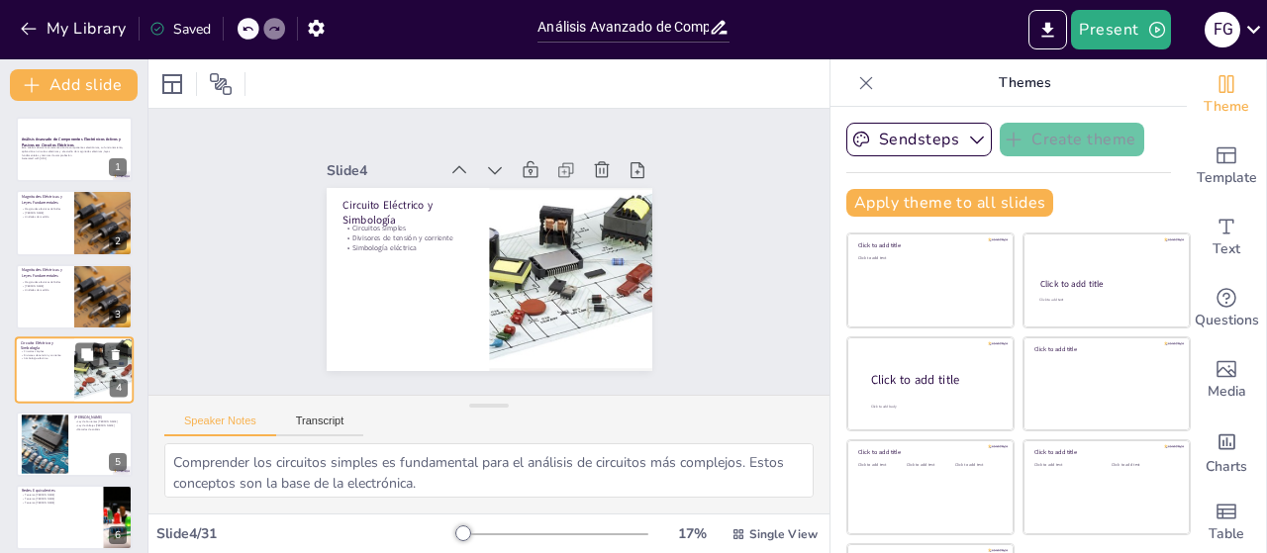
scroll to position [44, 0]
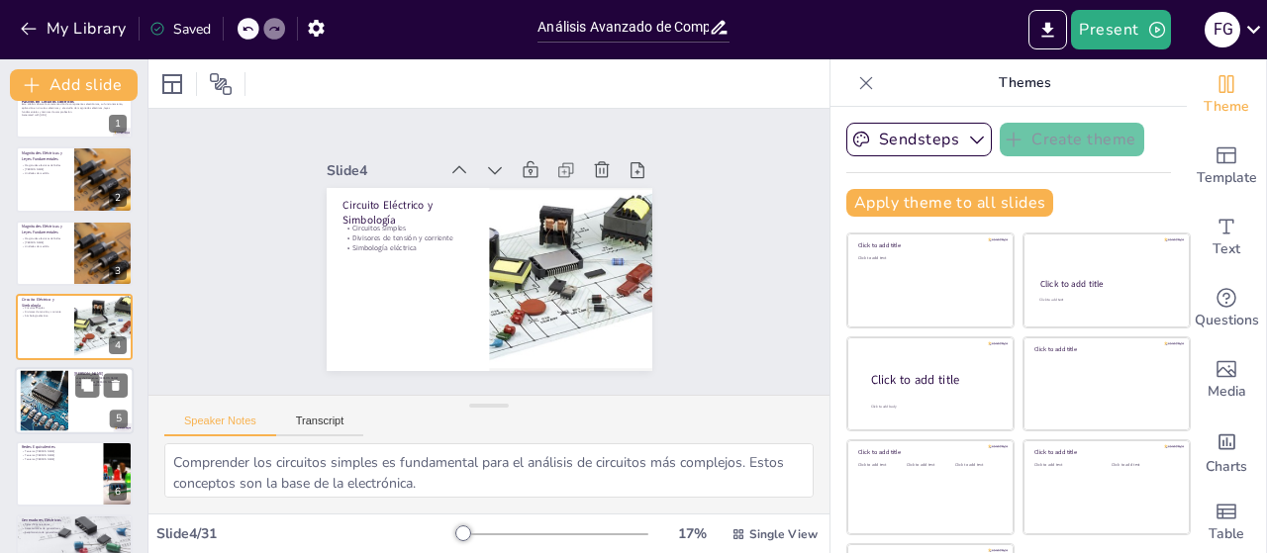
click at [67, 381] on div at bounding box center [44, 400] width 80 height 60
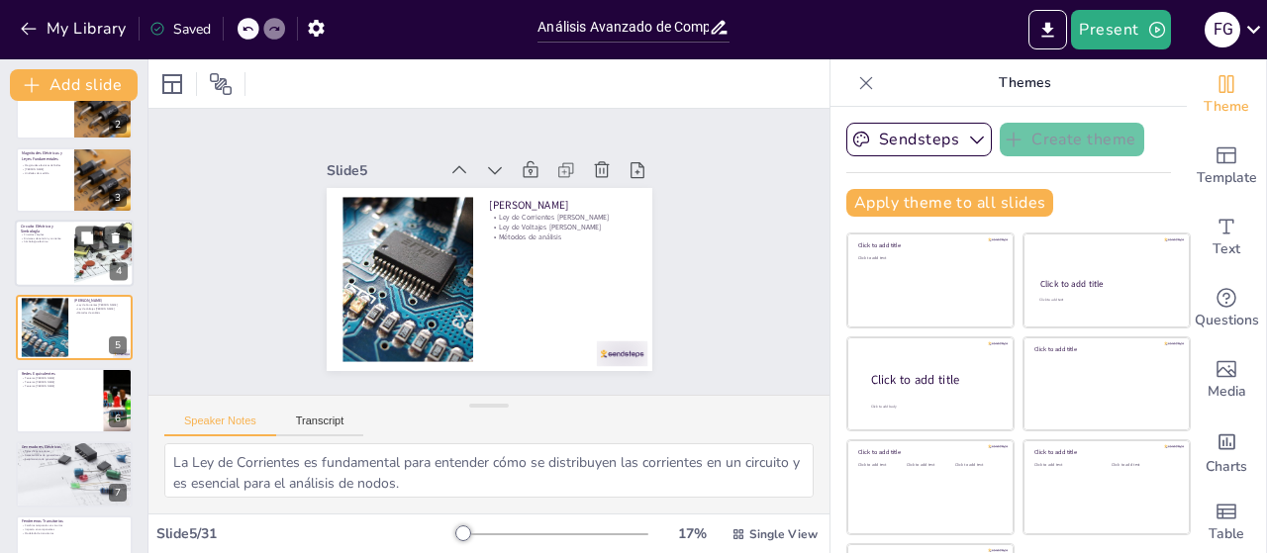
click at [40, 243] on p "Simbología eléctrica" at bounding box center [45, 243] width 48 height 4
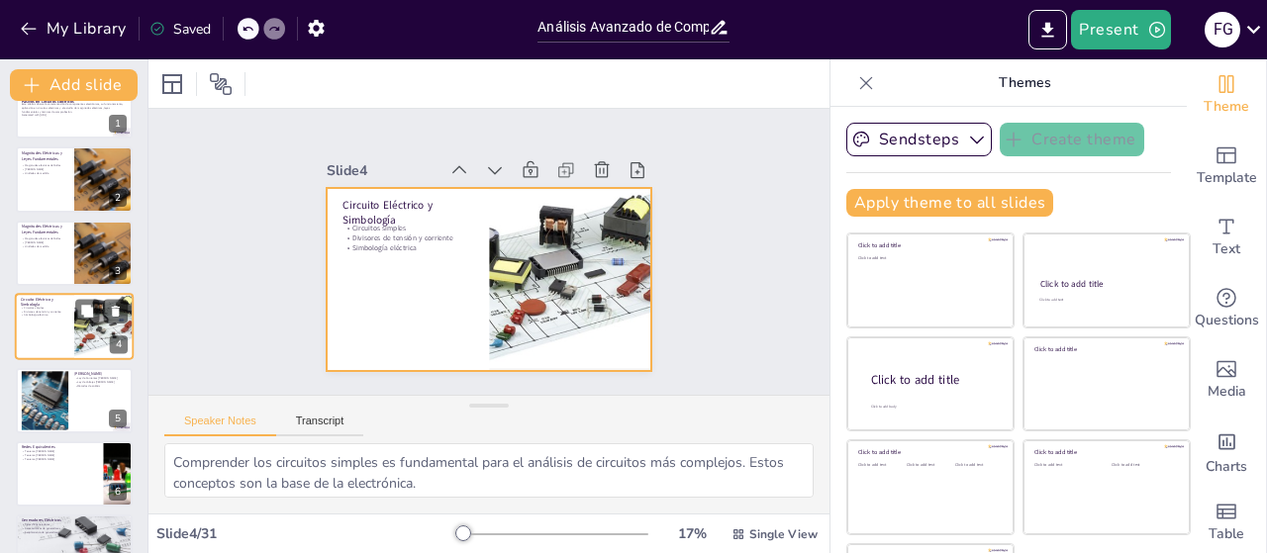
click at [49, 327] on div at bounding box center [74, 326] width 119 height 67
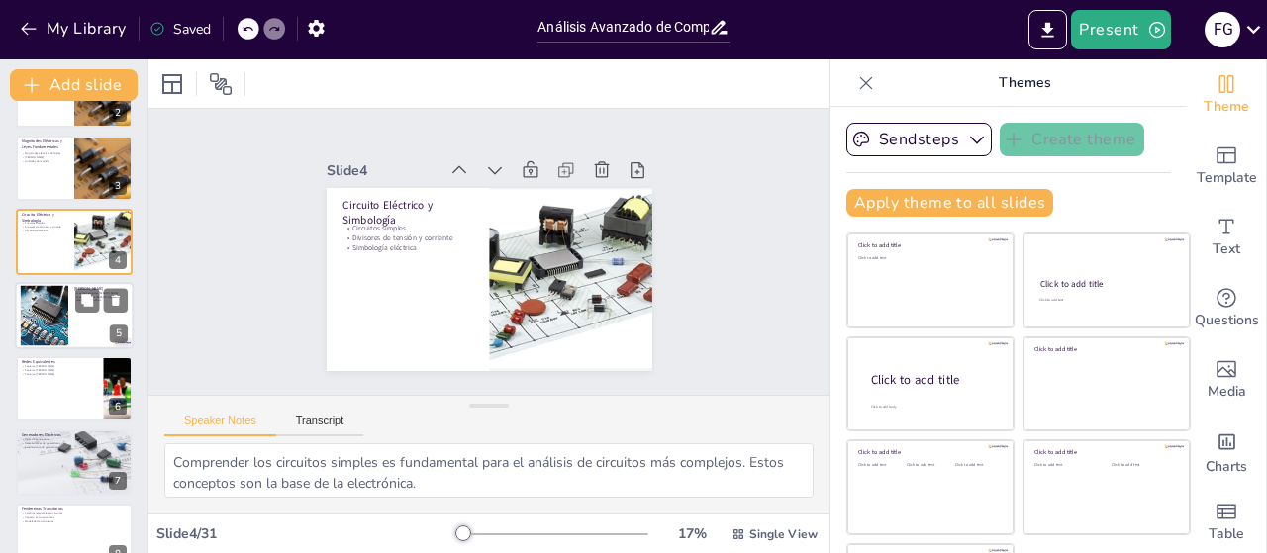
click at [69, 316] on div at bounding box center [74, 315] width 119 height 67
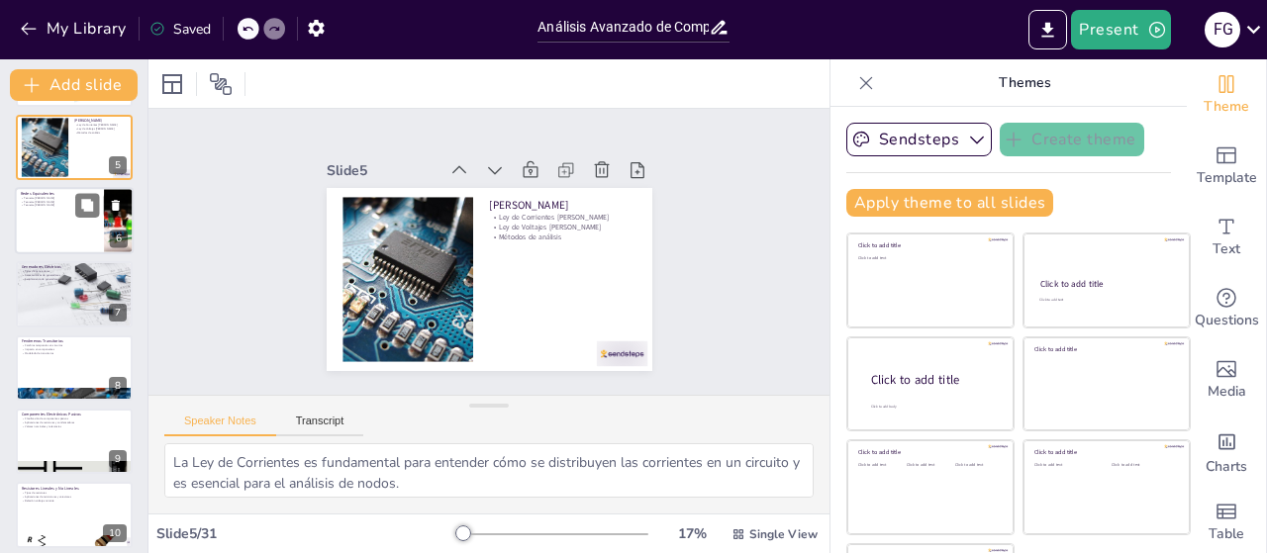
click at [49, 230] on div at bounding box center [74, 220] width 119 height 67
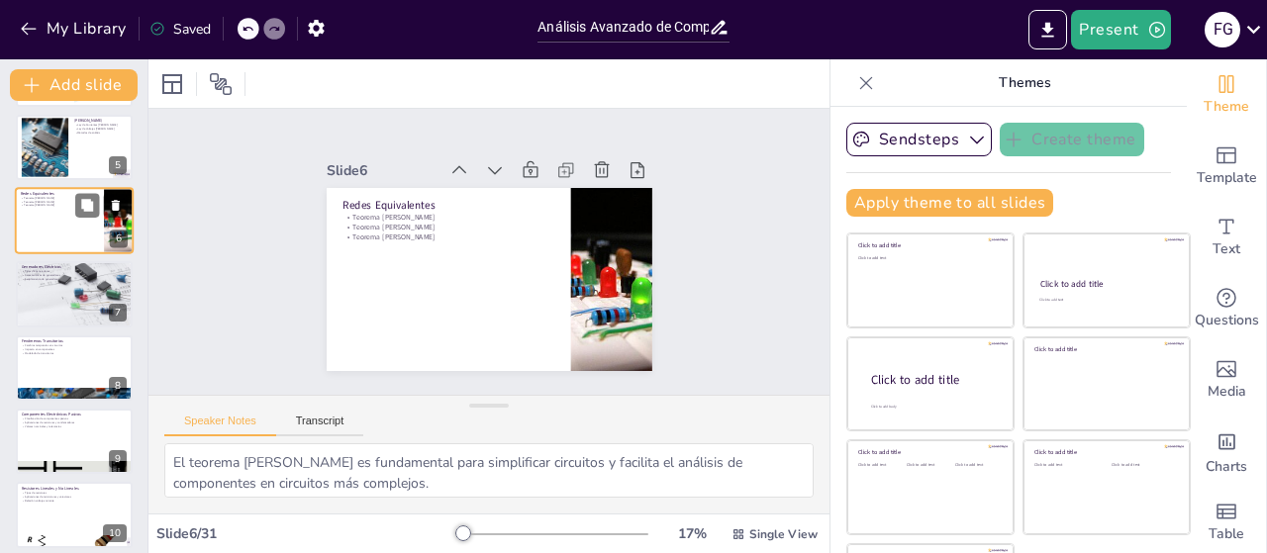
scroll to position [190, 0]
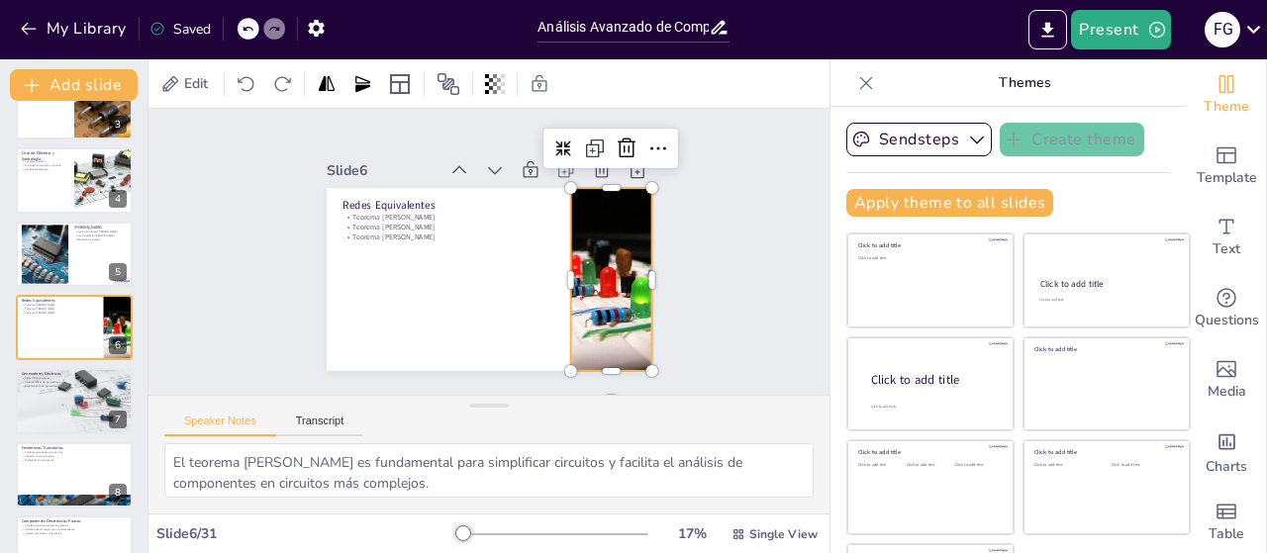
click at [570, 304] on div at bounding box center [607, 292] width 262 height 208
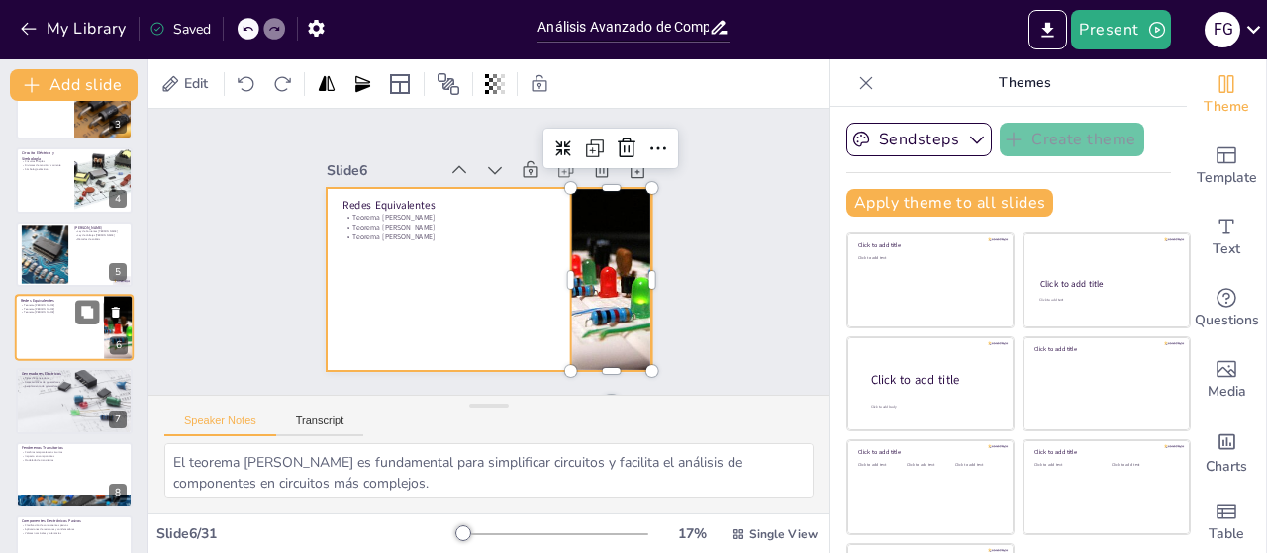
click at [50, 328] on div at bounding box center [74, 327] width 119 height 67
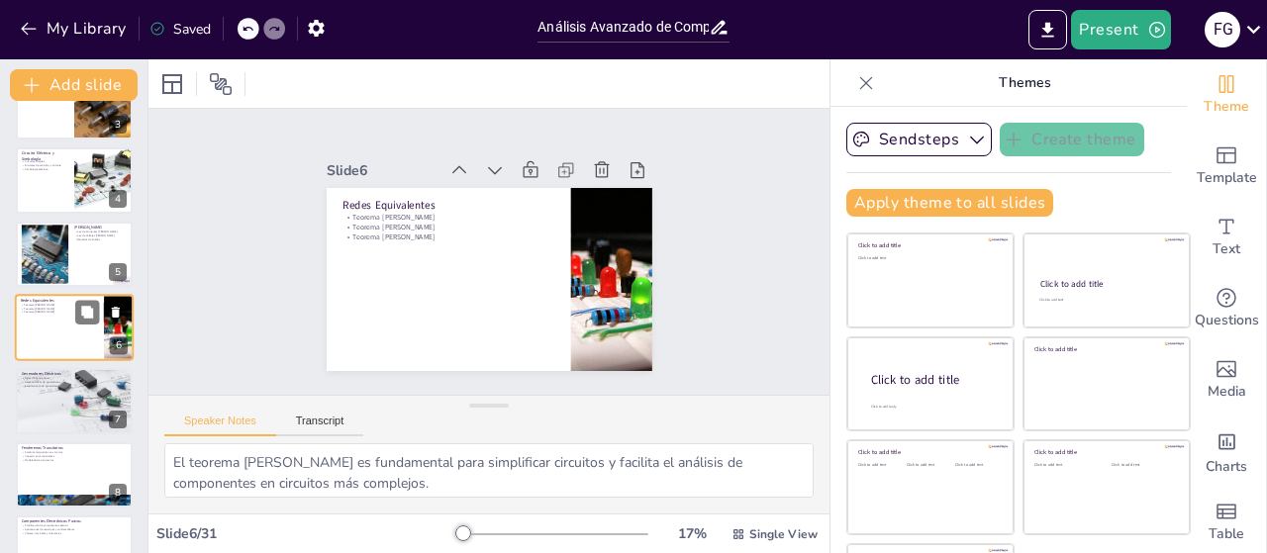
scroll to position [0, 0]
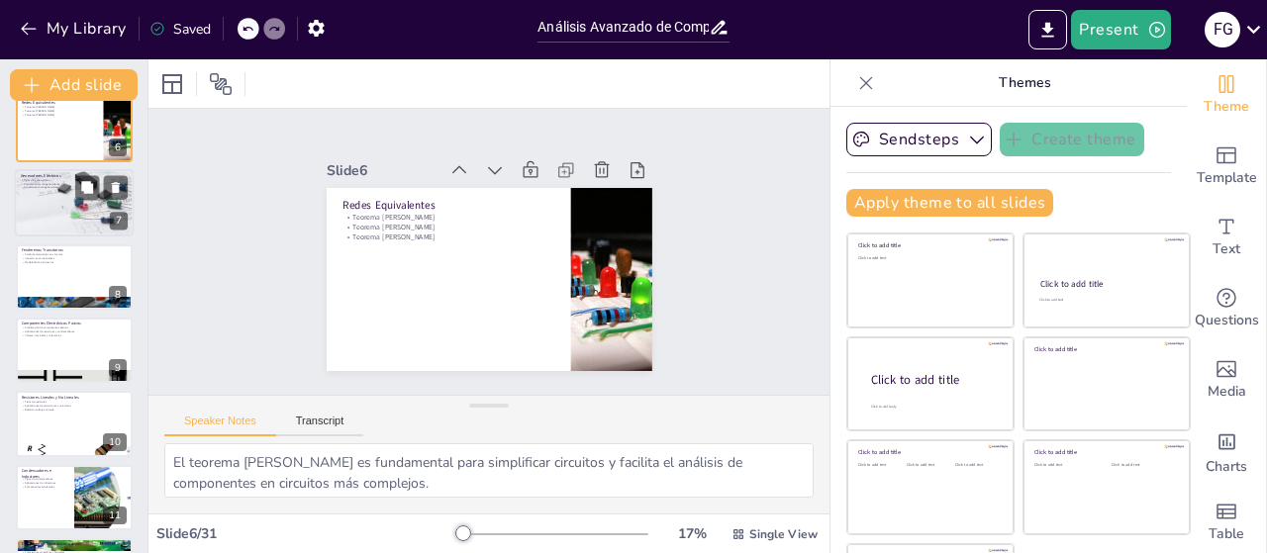
click at [58, 211] on div at bounding box center [74, 202] width 119 height 79
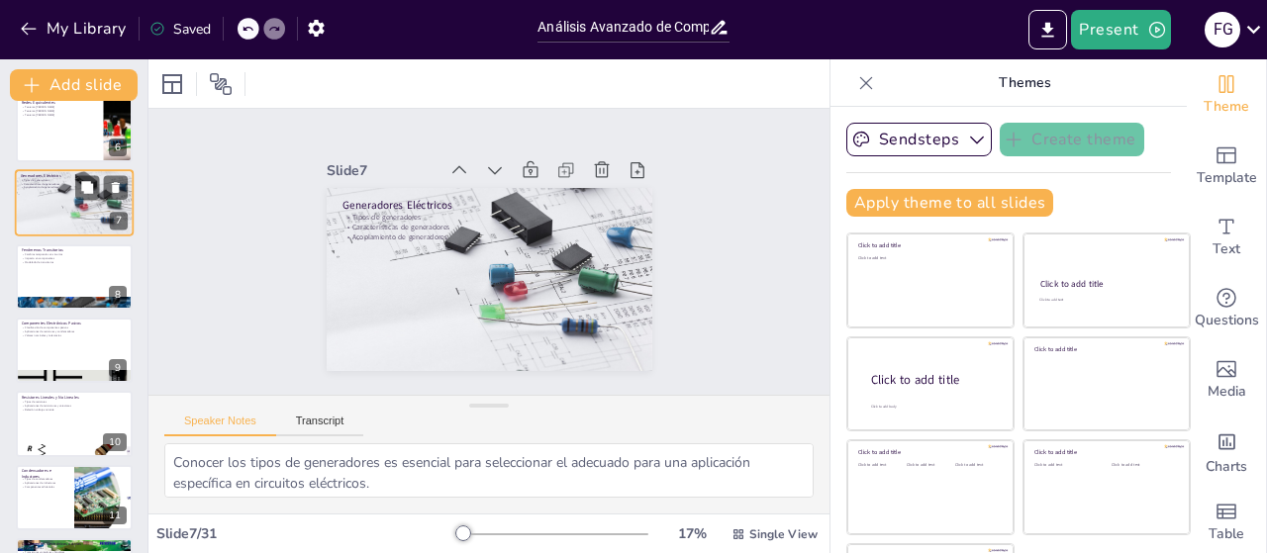
scroll to position [263, 0]
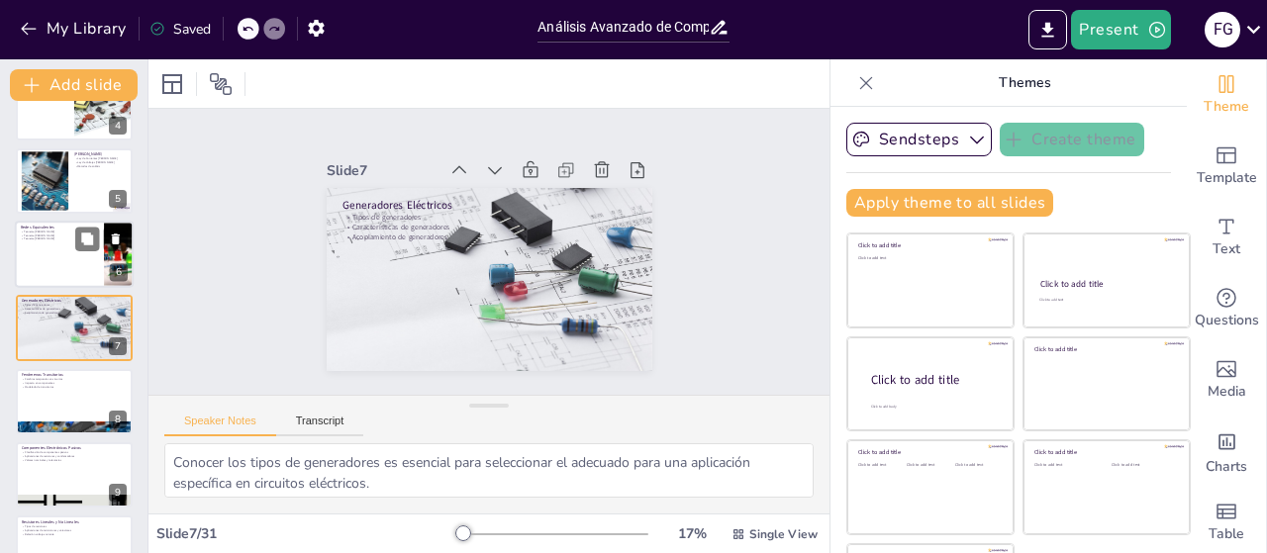
click at [67, 277] on div at bounding box center [74, 254] width 119 height 67
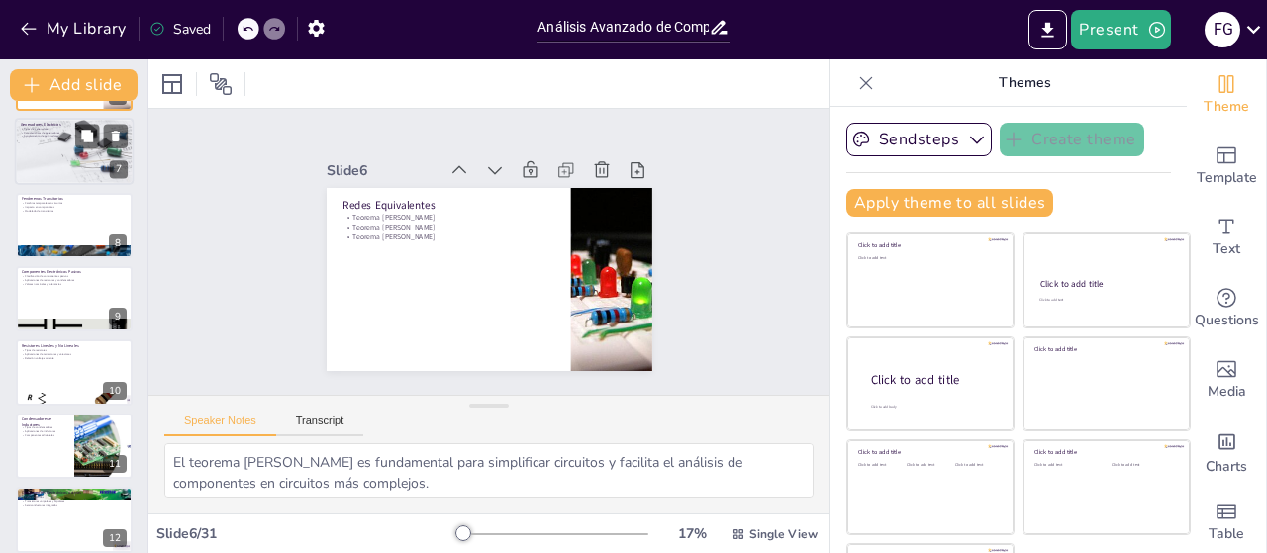
click at [35, 161] on div at bounding box center [74, 151] width 119 height 79
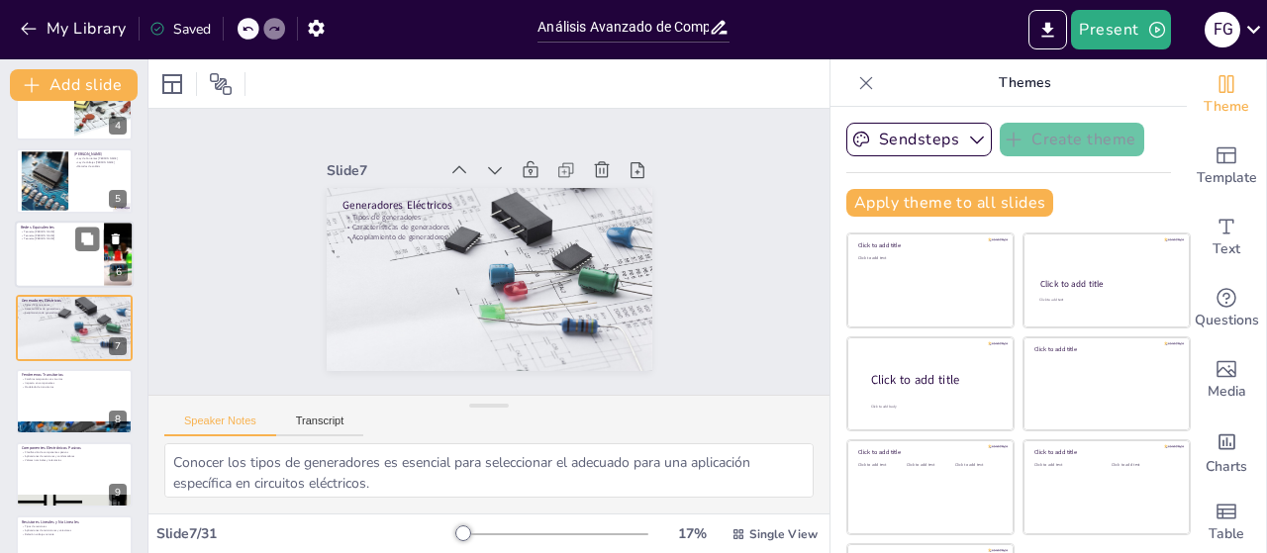
click at [56, 248] on div at bounding box center [74, 254] width 119 height 67
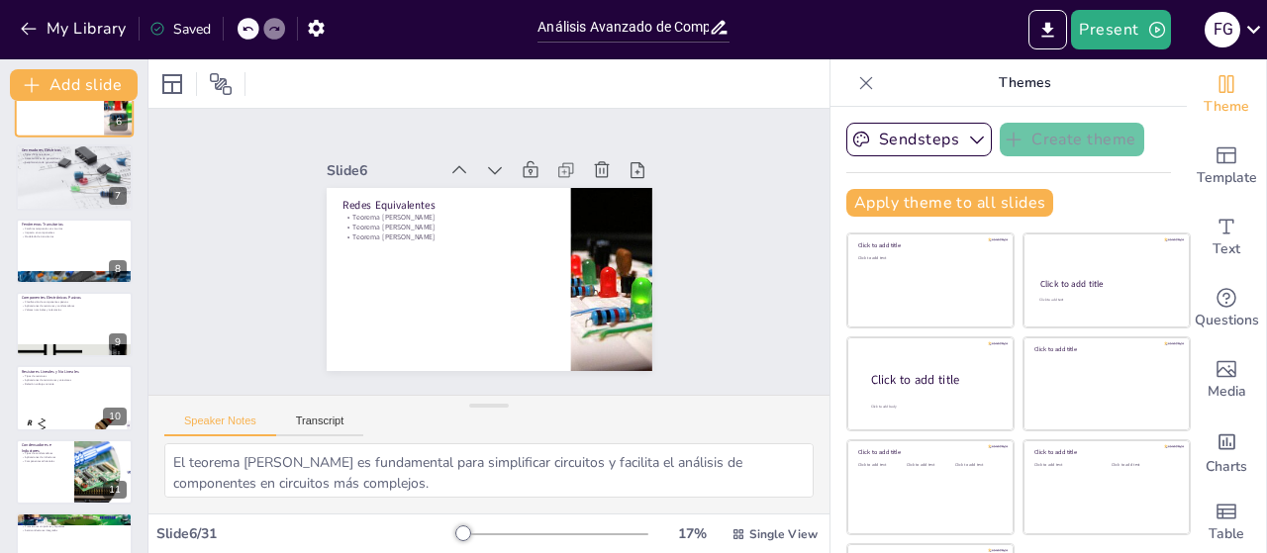
scroll to position [461, 0]
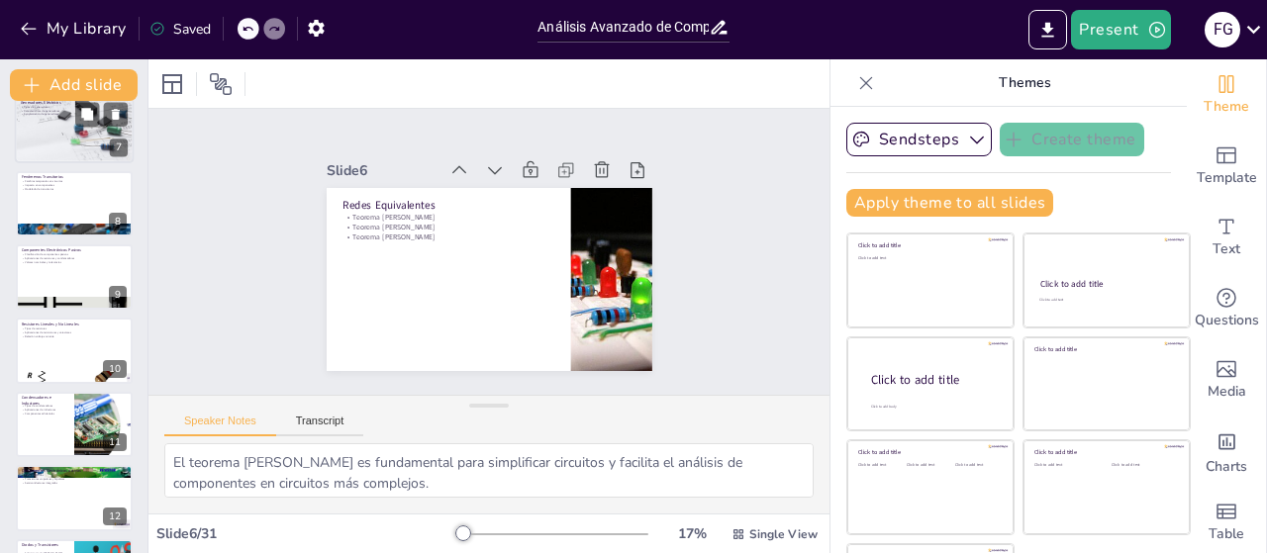
click at [57, 144] on div at bounding box center [74, 129] width 119 height 79
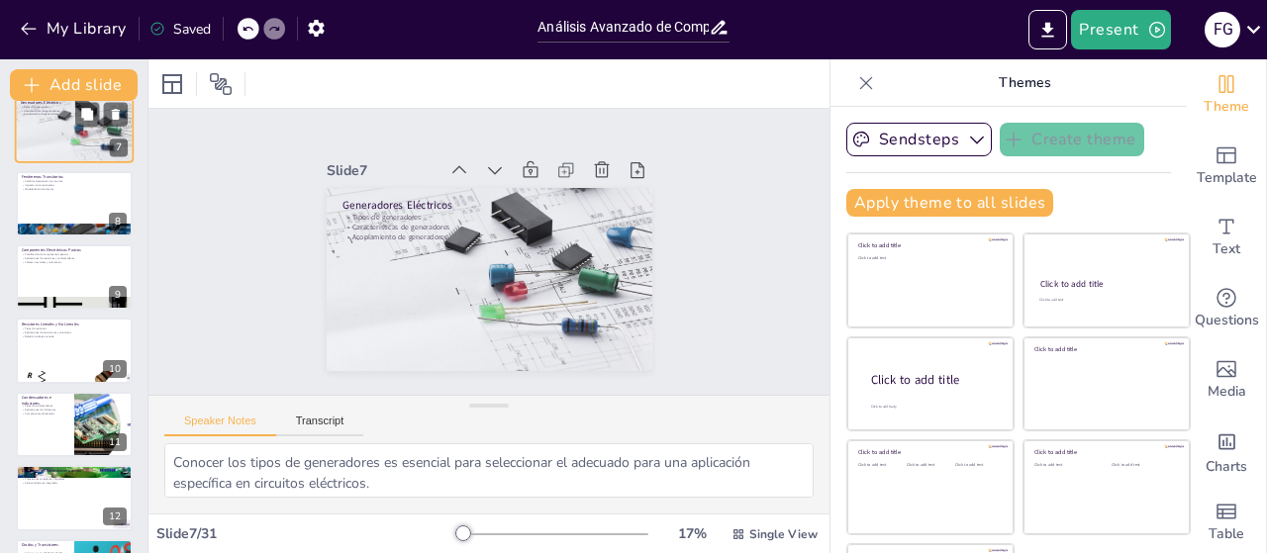
scroll to position [263, 0]
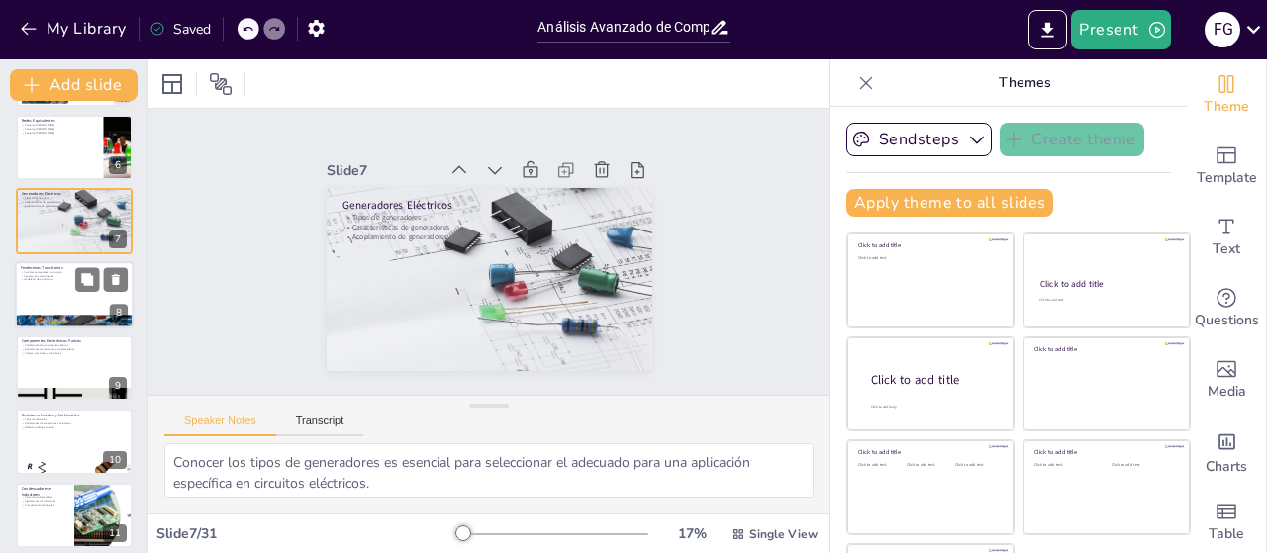
click at [40, 276] on p "Impacto en componentes" at bounding box center [74, 276] width 107 height 4
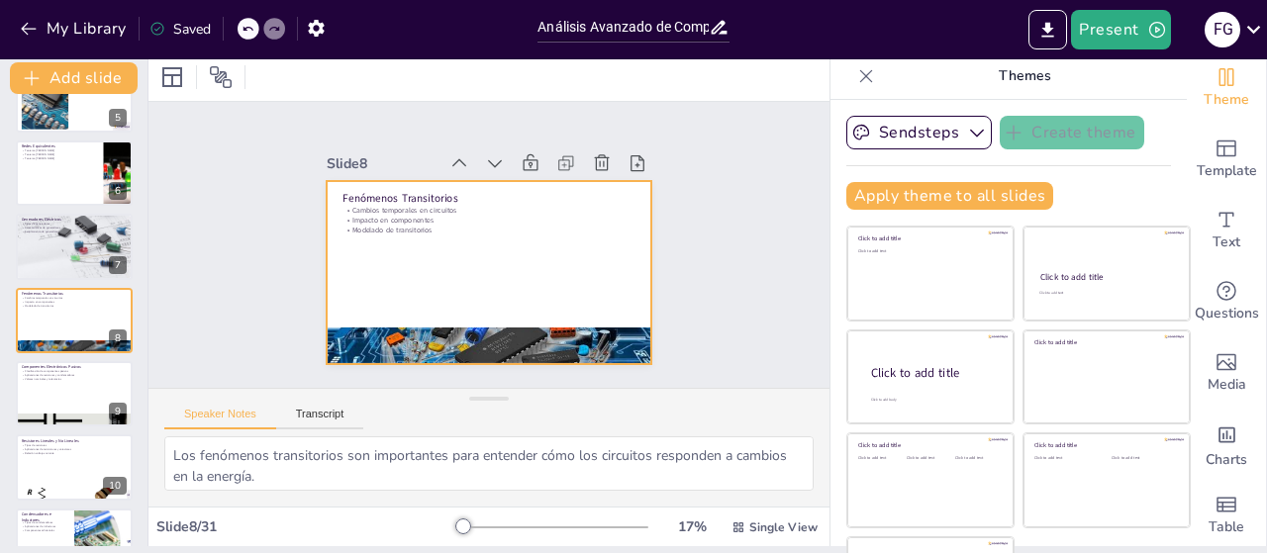
scroll to position [81, 0]
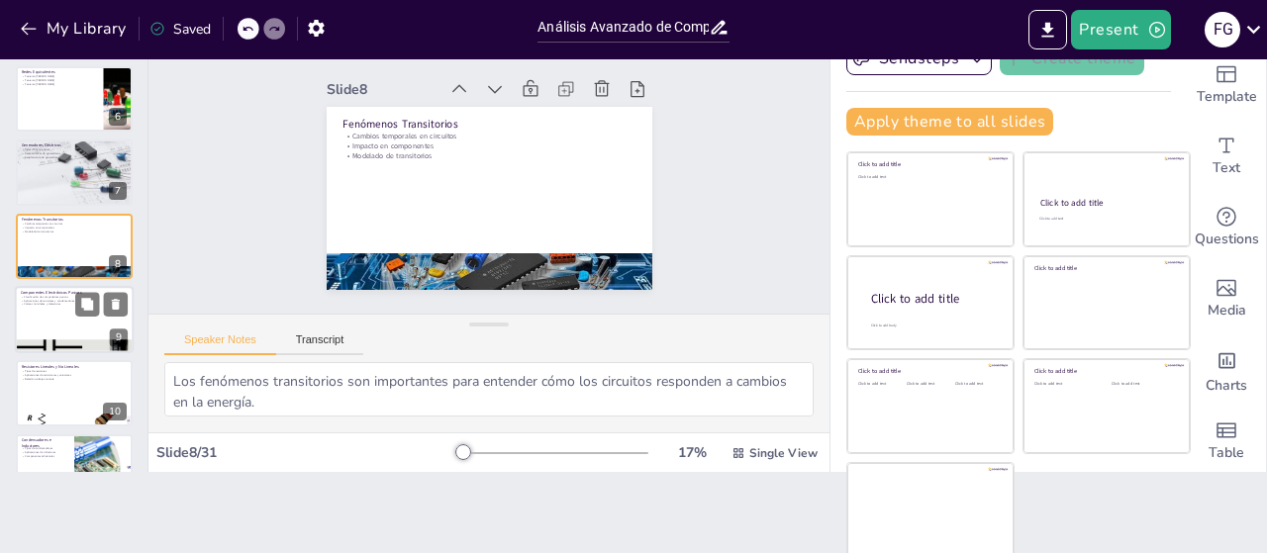
click at [40, 326] on div at bounding box center [74, 319] width 119 height 67
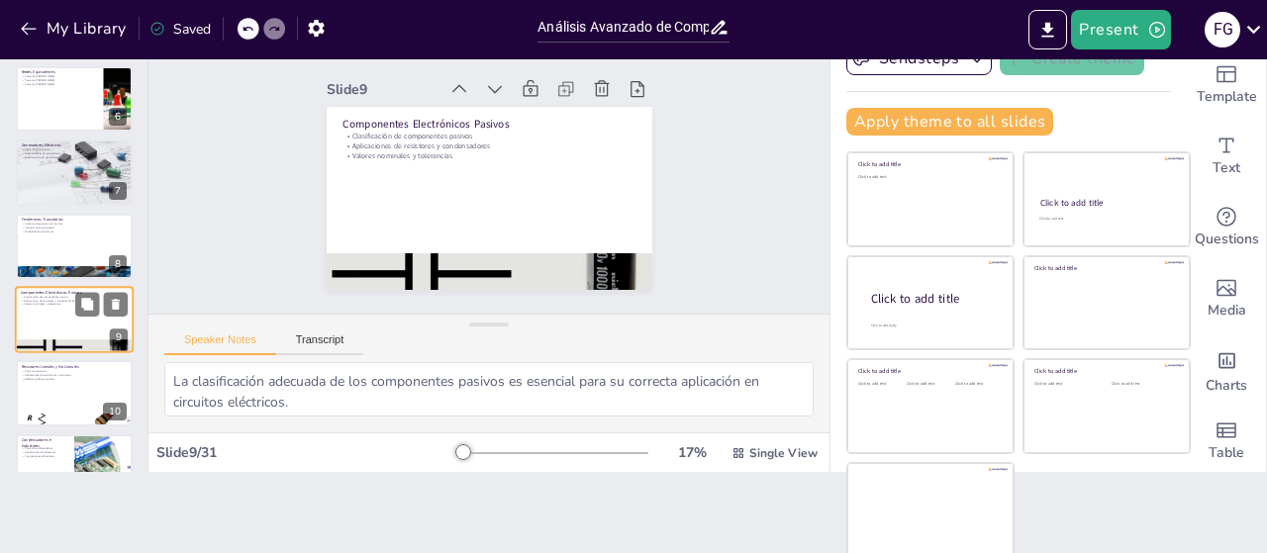
scroll to position [412, 0]
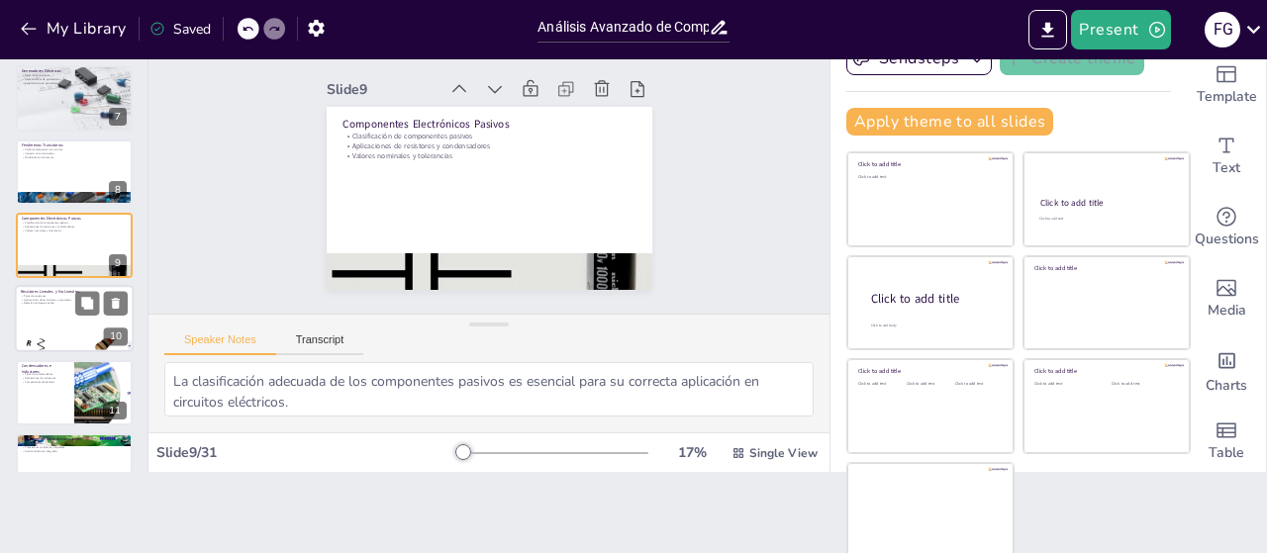
click at [60, 316] on div at bounding box center [74, 319] width 119 height 67
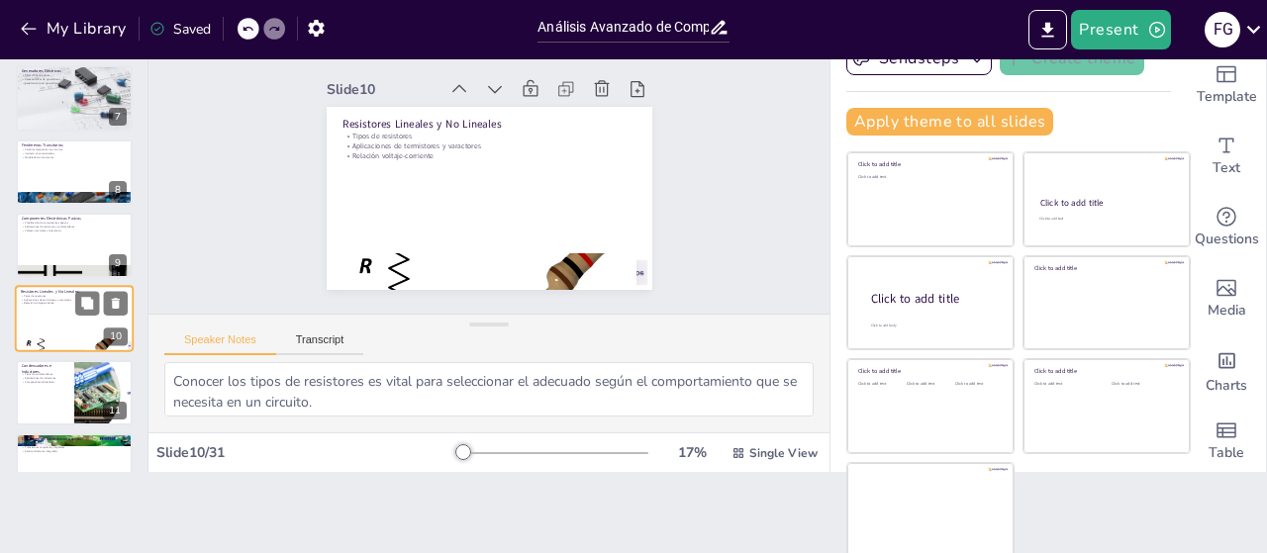
scroll to position [485, 0]
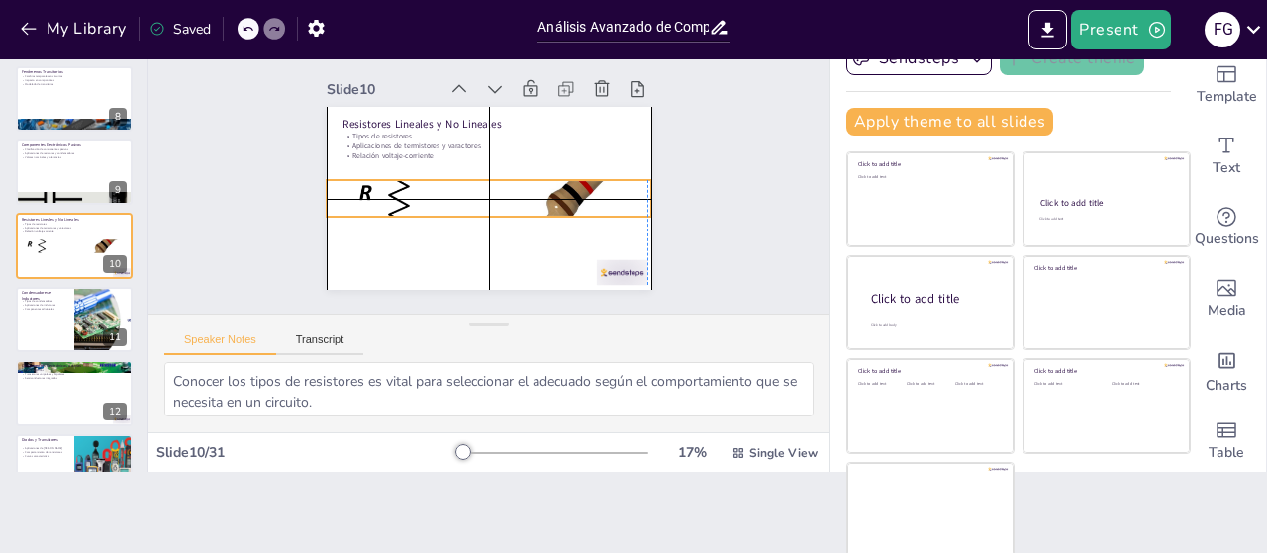
drag, startPoint x: 392, startPoint y: 260, endPoint x: 393, endPoint y: 180, distance: 80.2
click at [393, 176] on div at bounding box center [487, 198] width 338 height 161
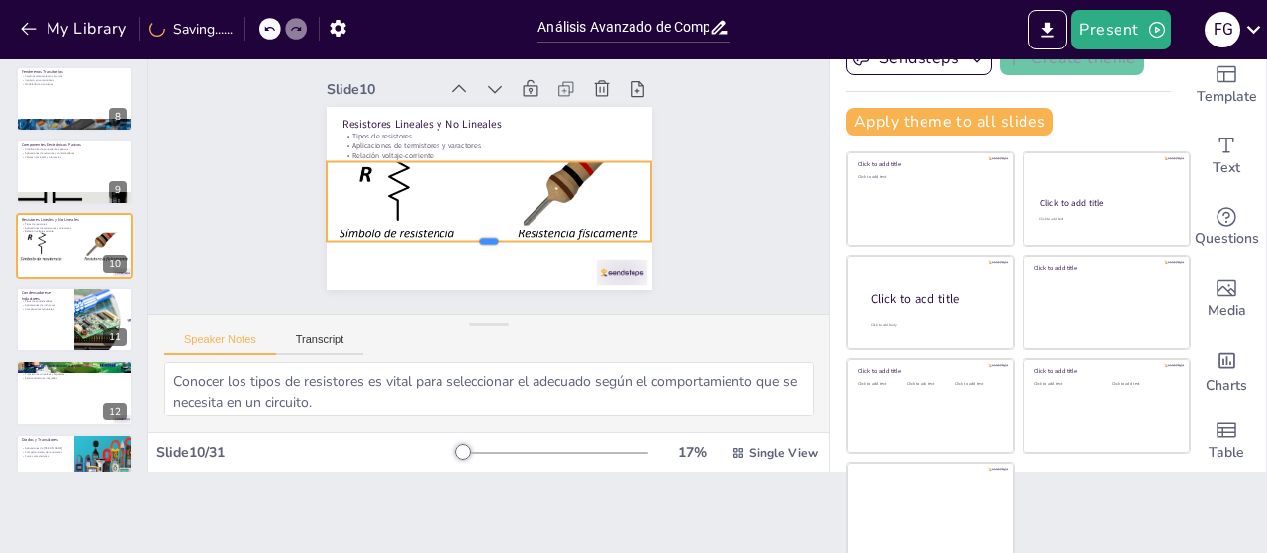
drag, startPoint x: 468, startPoint y: 193, endPoint x: 468, endPoint y: 244, distance: 51.5
click at [468, 244] on div at bounding box center [481, 249] width 326 height 49
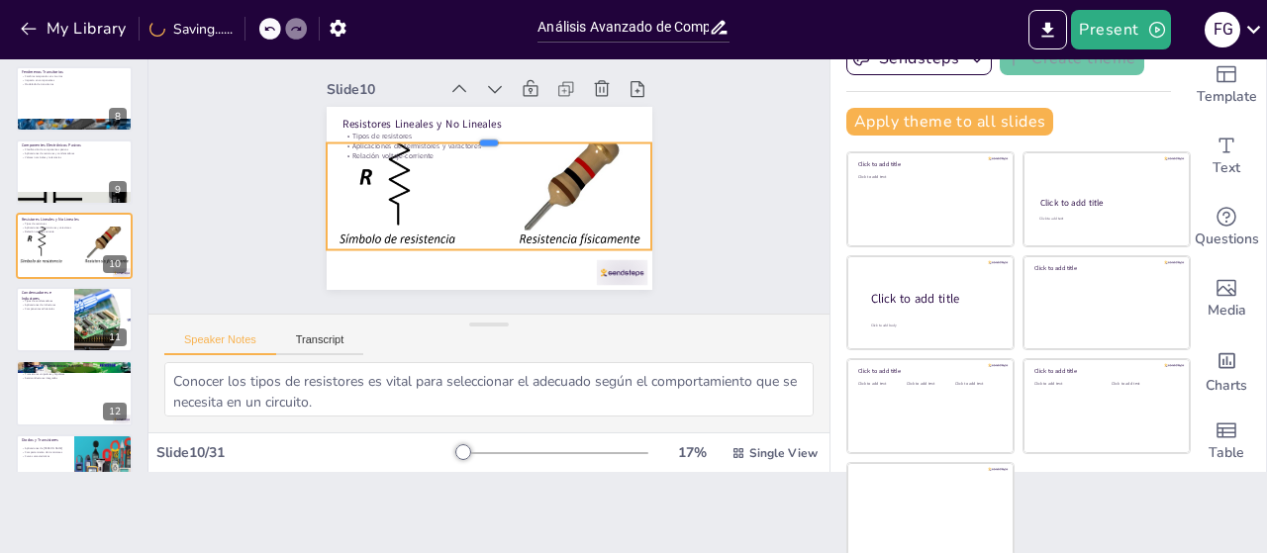
drag, startPoint x: 467, startPoint y: 148, endPoint x: 467, endPoint y: 125, distance: 23.8
click at [467, 128] on div at bounding box center [490, 136] width 326 height 16
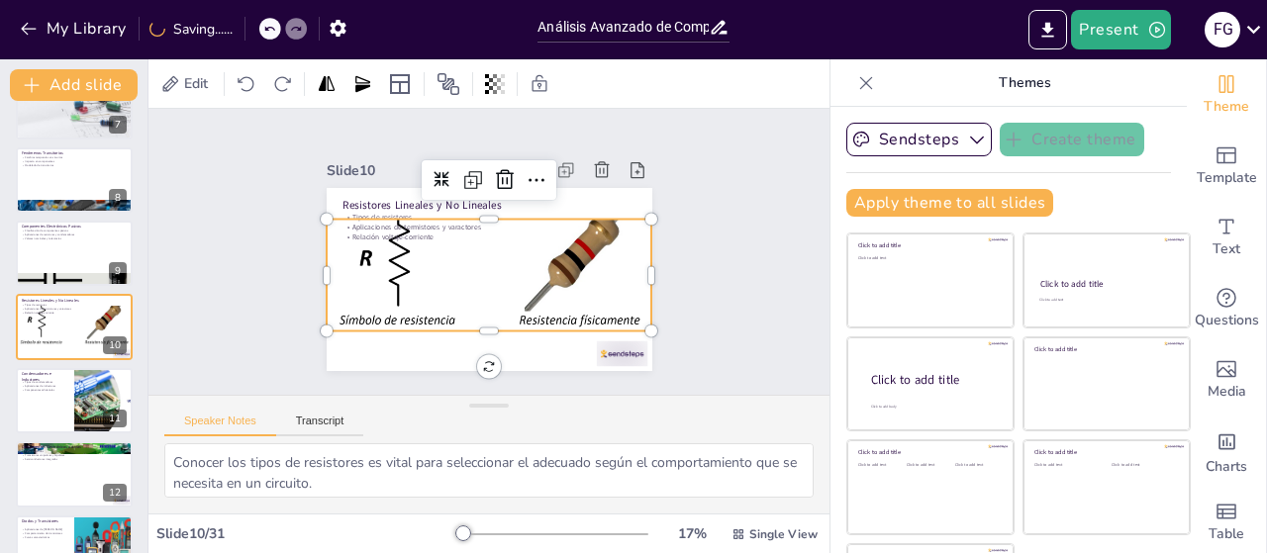
scroll to position [81, 0]
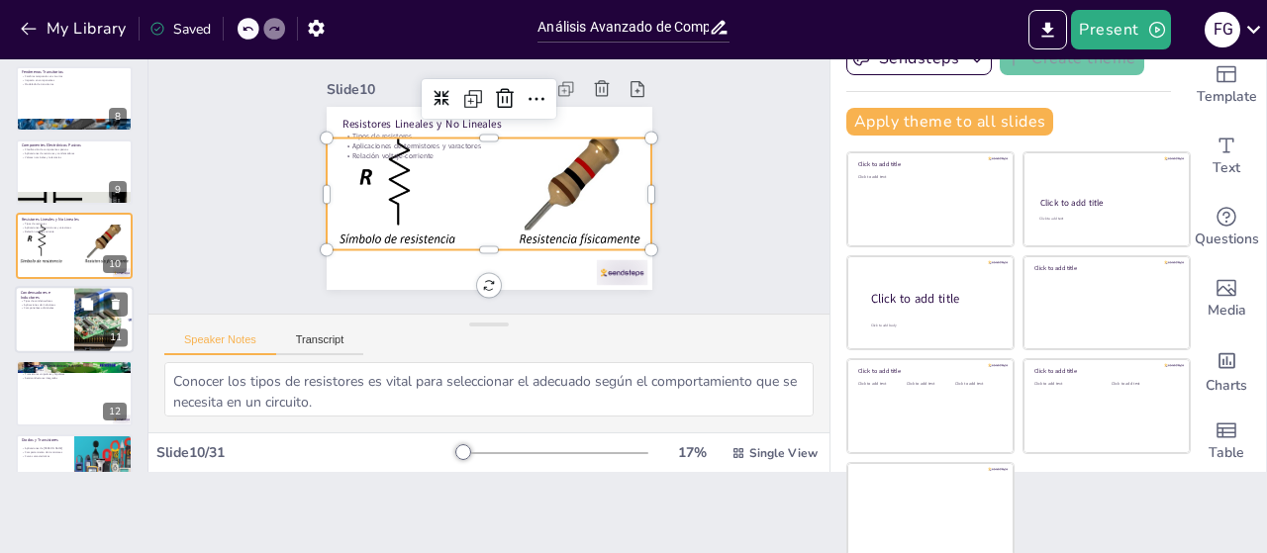
click at [59, 337] on div at bounding box center [74, 319] width 119 height 67
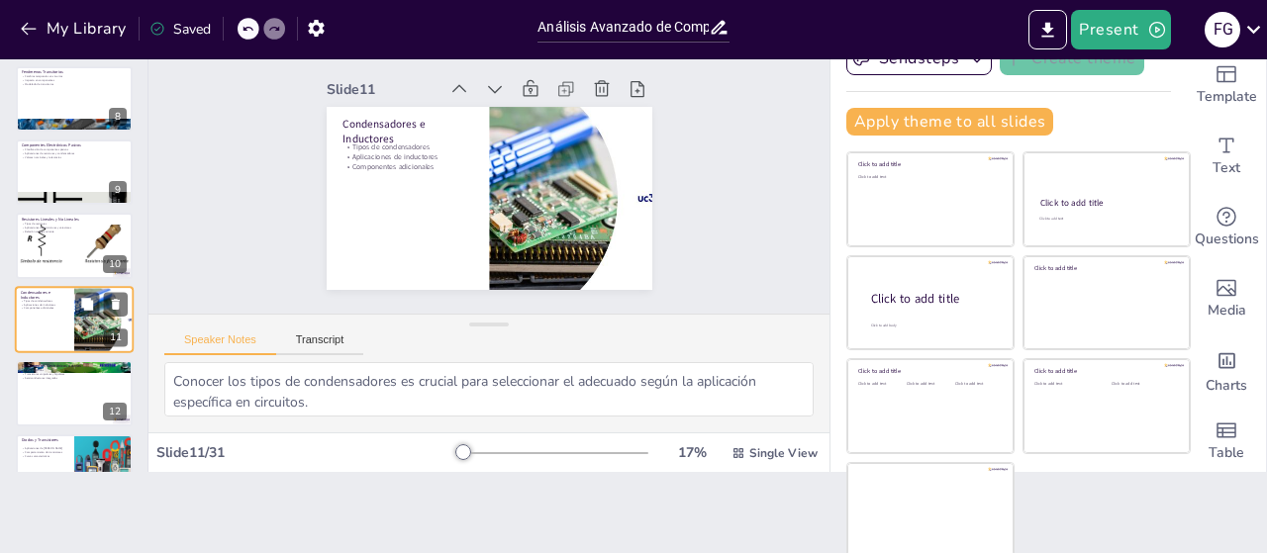
scroll to position [558, 0]
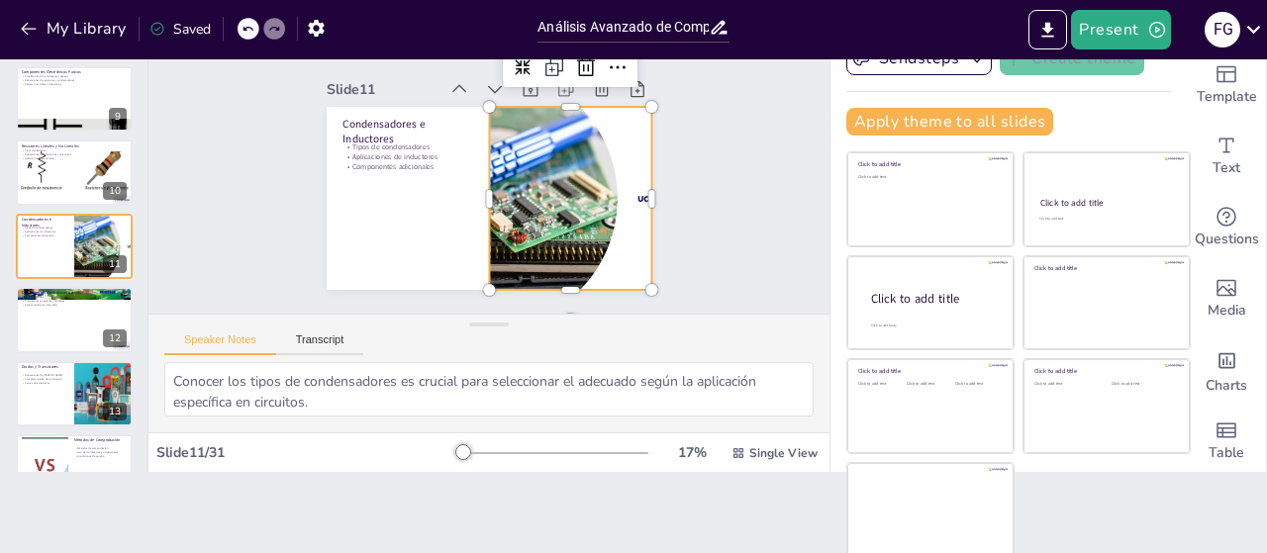
click at [518, 157] on div at bounding box center [570, 198] width 345 height 183
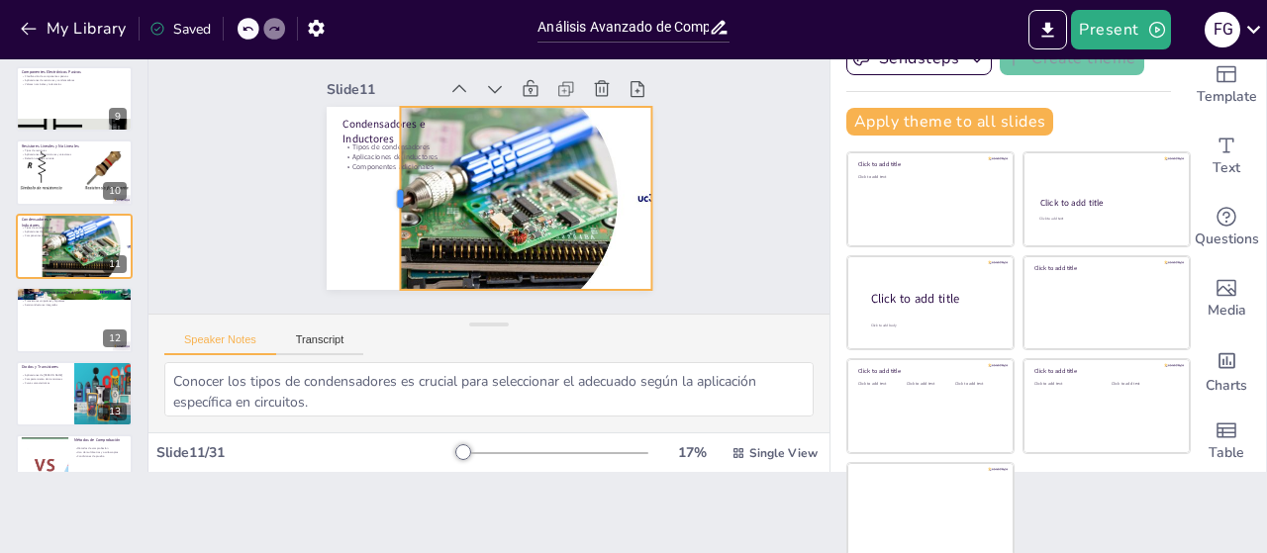
drag, startPoint x: 463, startPoint y: 187, endPoint x: 371, endPoint y: 194, distance: 92.3
click at [384, 194] on div at bounding box center [392, 198] width 16 height 183
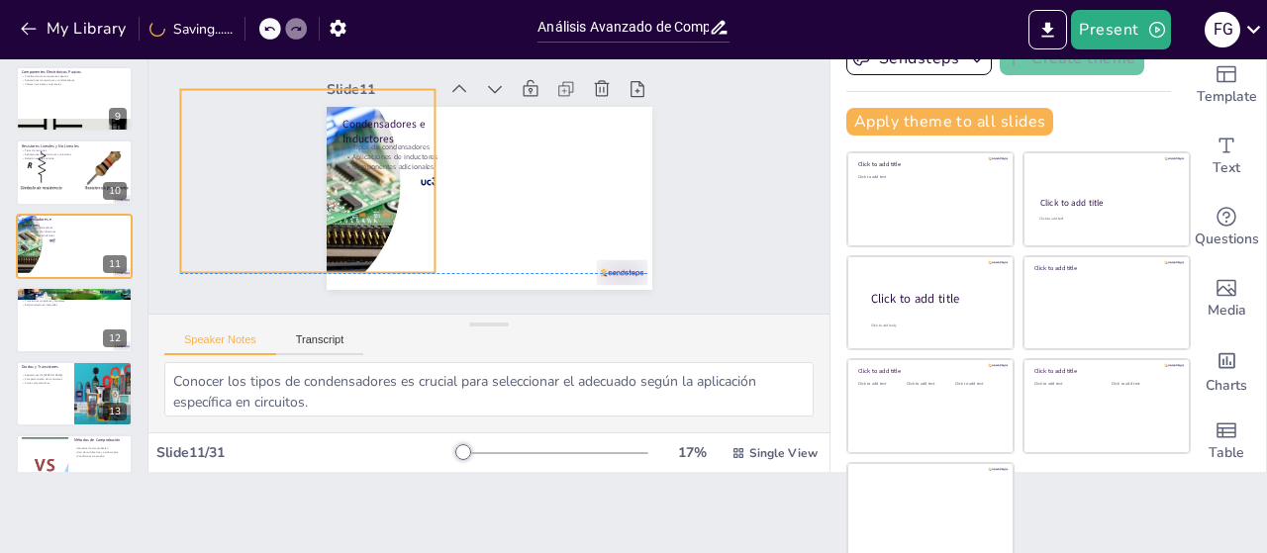
drag, startPoint x: 568, startPoint y: 169, endPoint x: 379, endPoint y: 152, distance: 189.8
click at [379, 107] on div "Condensadores e Inductores Tipos de condensadores Aplicaciones de inductores Co…" at bounding box center [490, 107] width 326 height 0
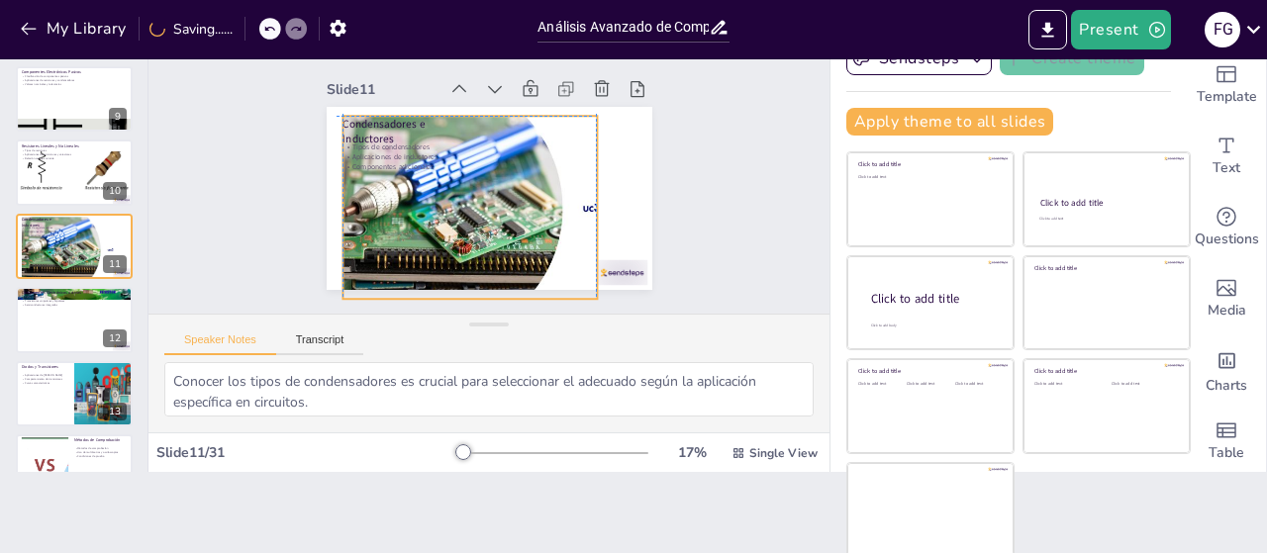
drag, startPoint x: 349, startPoint y: 175, endPoint x: 475, endPoint y: 199, distance: 127.9
click at [475, 199] on div at bounding box center [515, 208] width 346 height 184
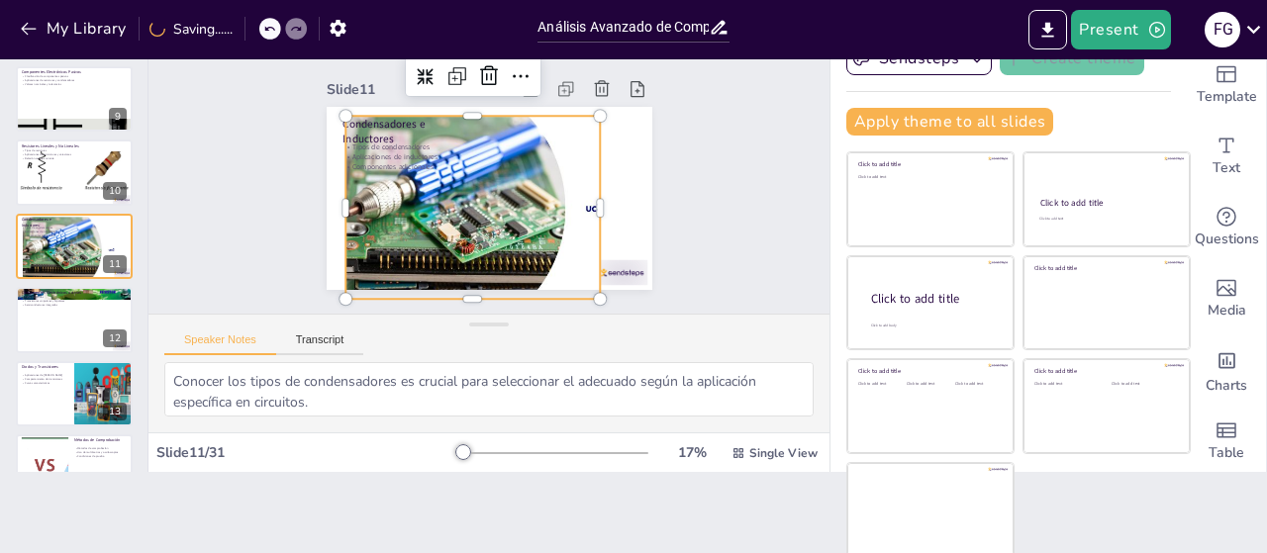
click at [576, 199] on div at bounding box center [518, 208] width 346 height 184
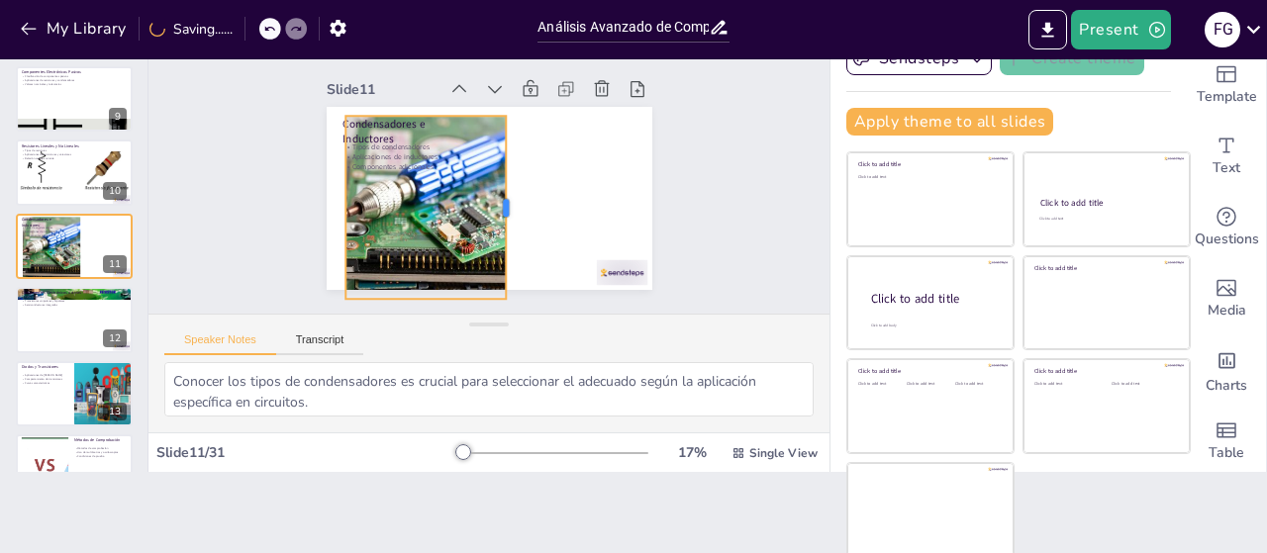
drag, startPoint x: 583, startPoint y: 199, endPoint x: 465, endPoint y: 217, distance: 119.1
click at [493, 217] on div at bounding box center [510, 210] width 35 height 184
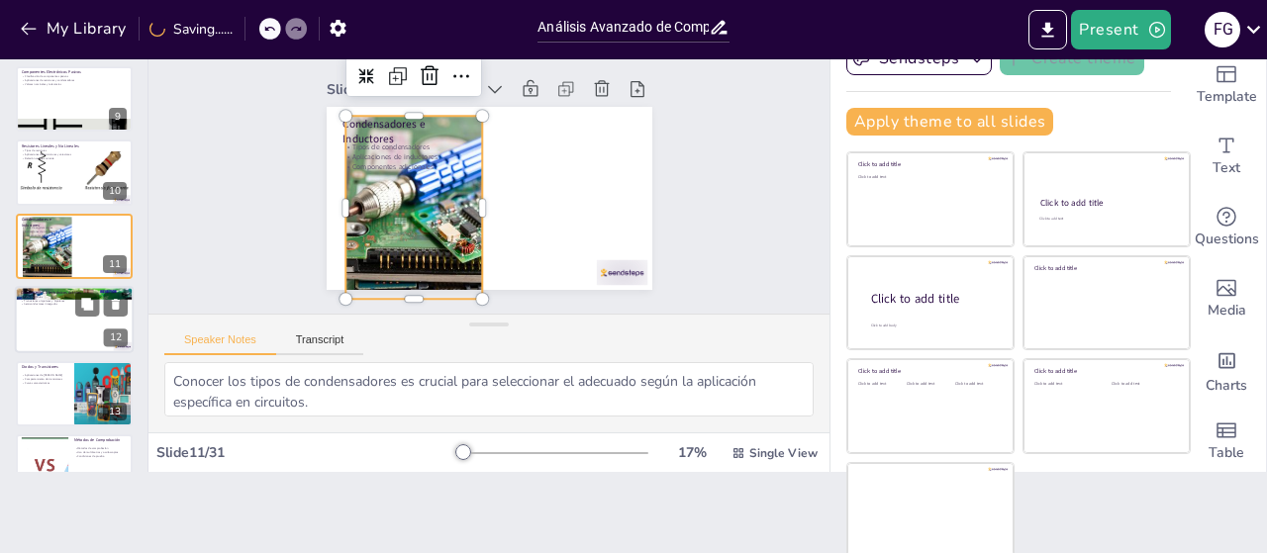
click at [67, 324] on div at bounding box center [74, 319] width 119 height 67
